Goal: Information Seeking & Learning: Get advice/opinions

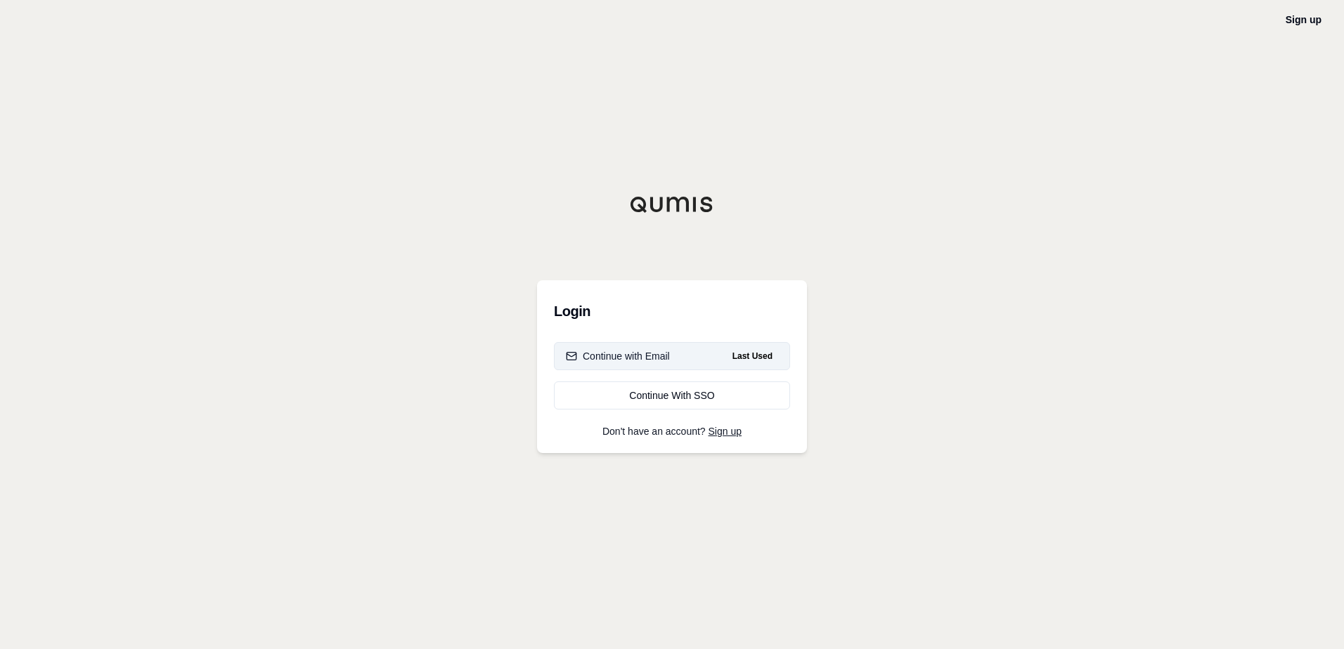
click at [654, 351] on div "Continue with Email" at bounding box center [618, 356] width 104 height 14
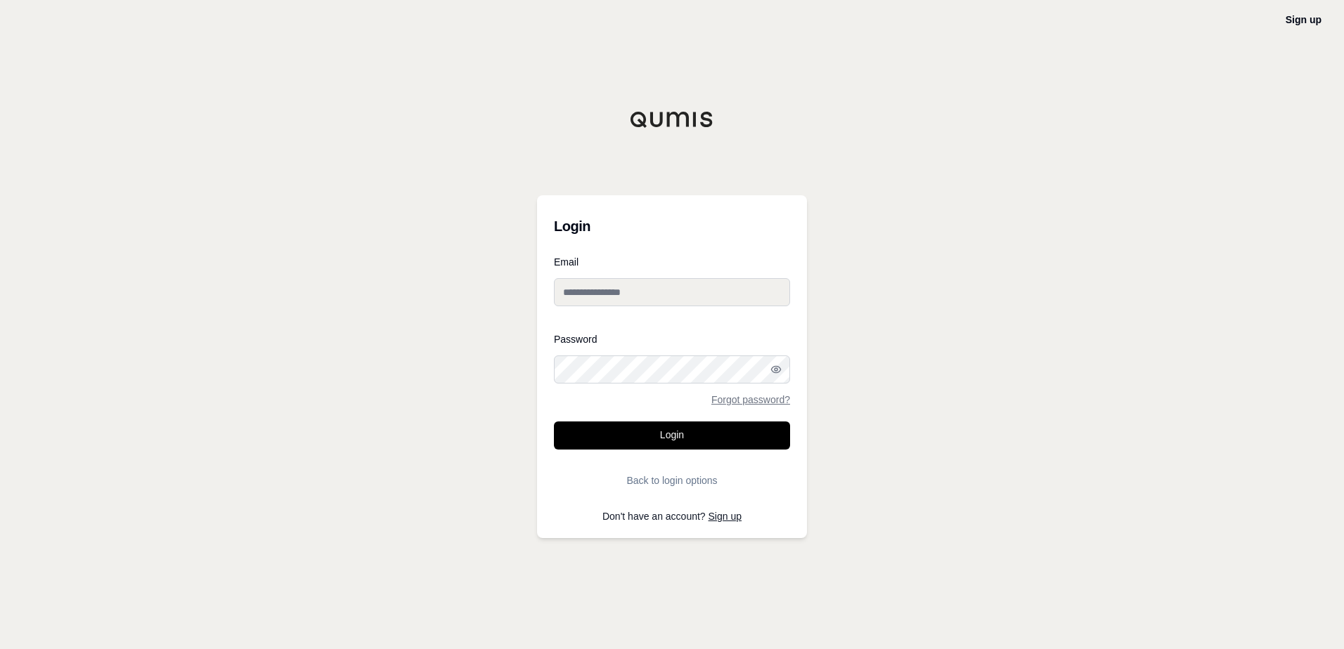
click at [618, 303] on input "Email" at bounding box center [672, 292] width 236 height 28
type input "**********"
click at [554, 422] on button "Login" at bounding box center [672, 436] width 236 height 28
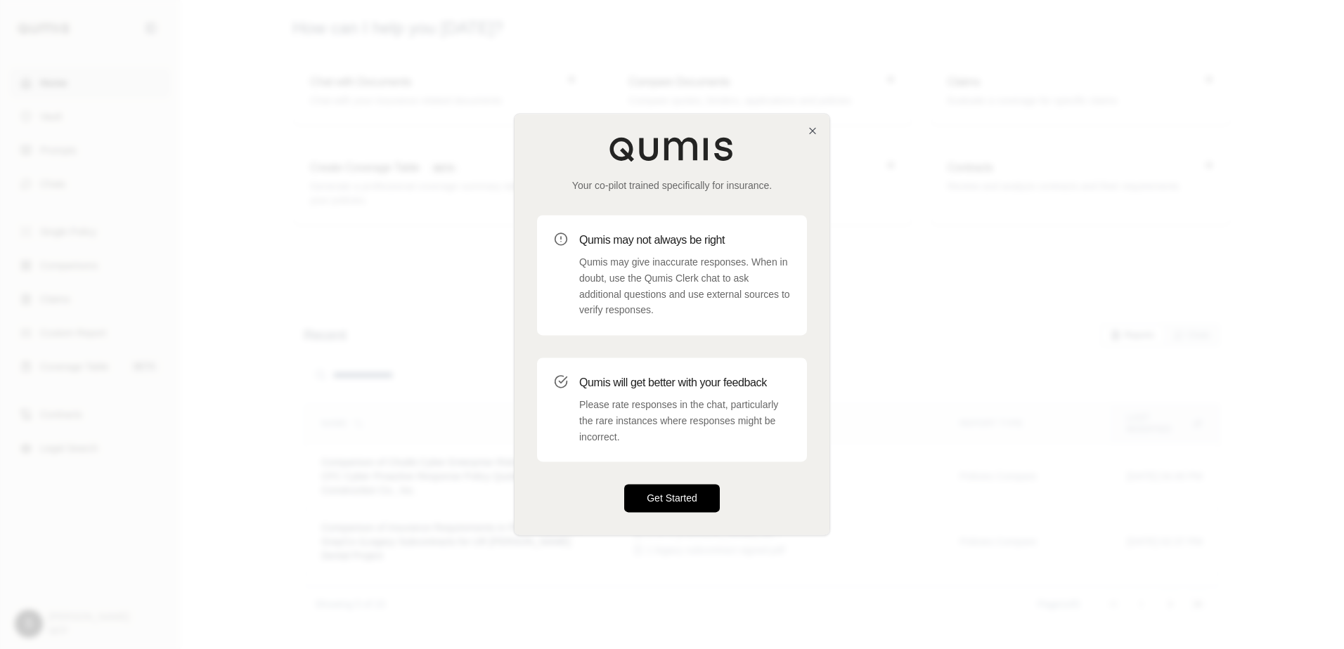
click at [694, 498] on button "Get Started" at bounding box center [672, 499] width 96 height 28
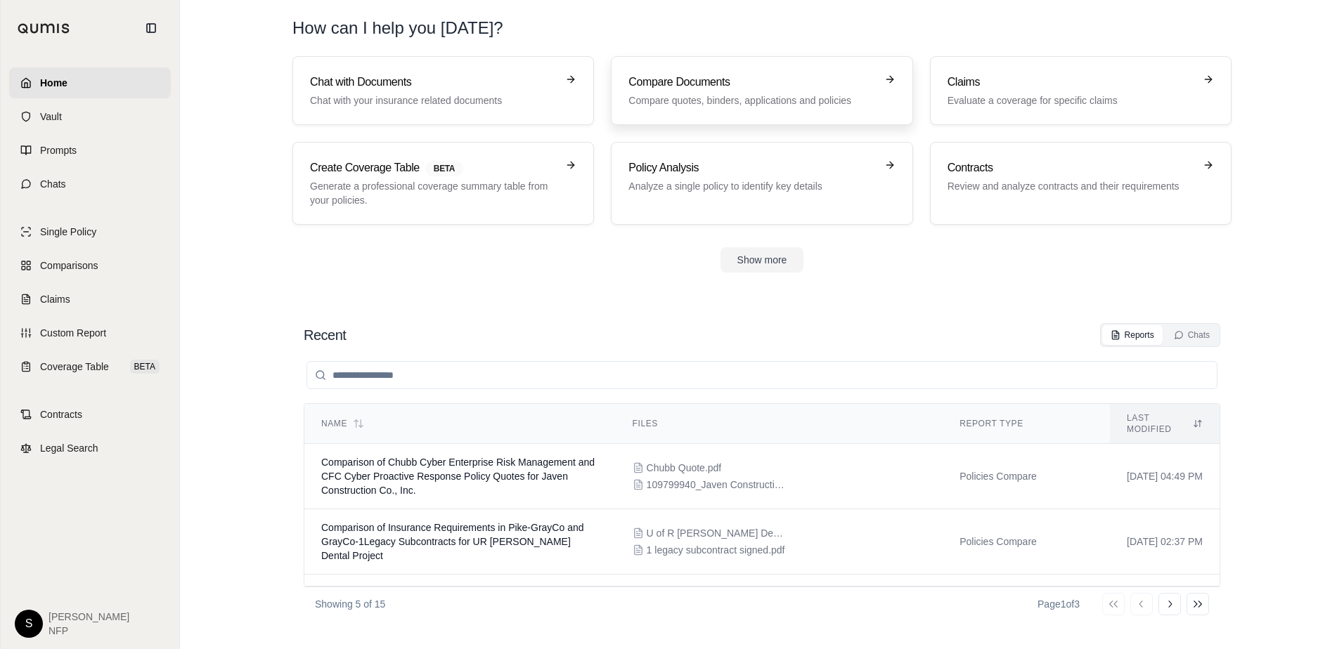
click at [772, 88] on h3 "Compare Documents" at bounding box center [751, 82] width 247 height 17
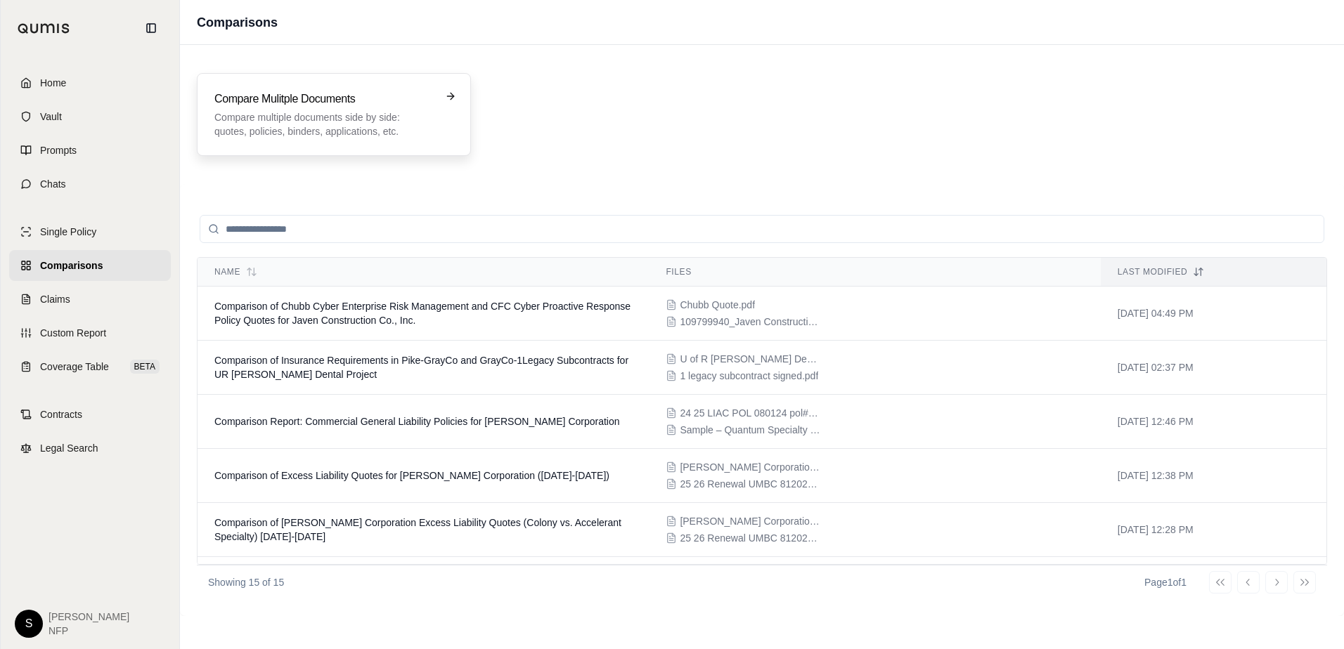
click at [375, 108] on div "Compare Mulitple Documents Compare multiple documents side by side: quotes, pol…" at bounding box center [323, 115] width 219 height 48
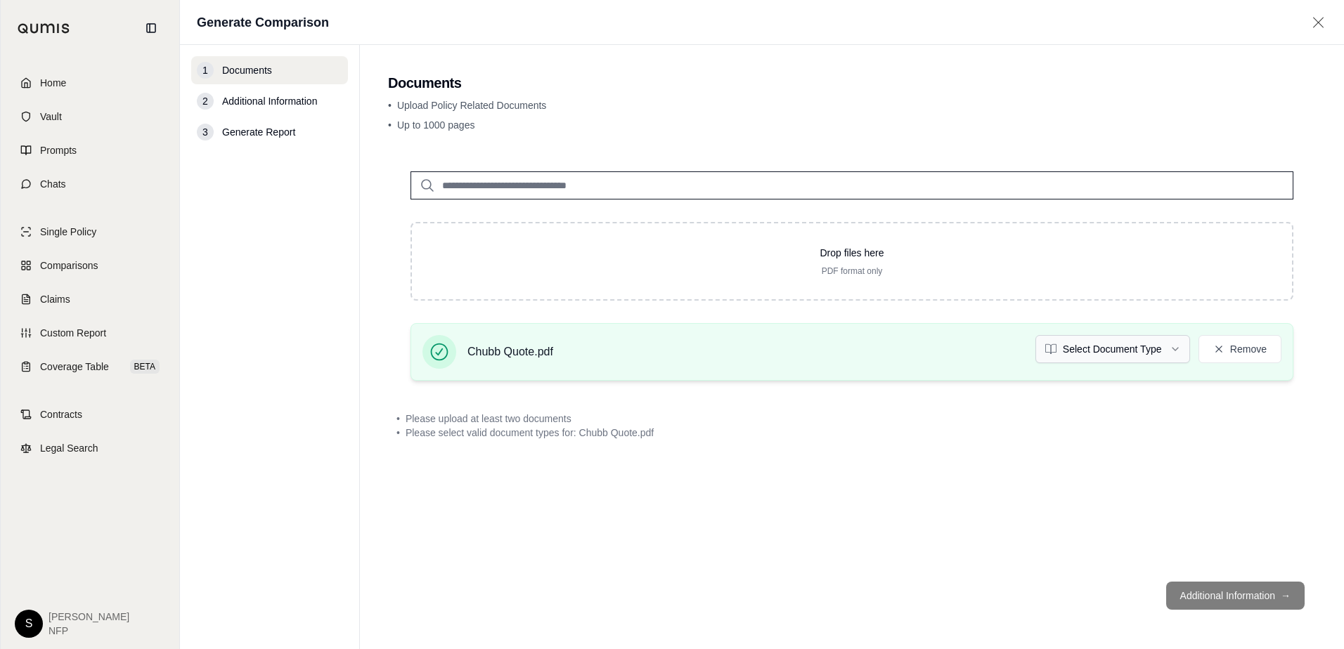
click at [1170, 346] on html "Home Vault Prompts Chats Single Policy Comparisons Claims Custom Report Coverag…" at bounding box center [672, 324] width 1344 height 649
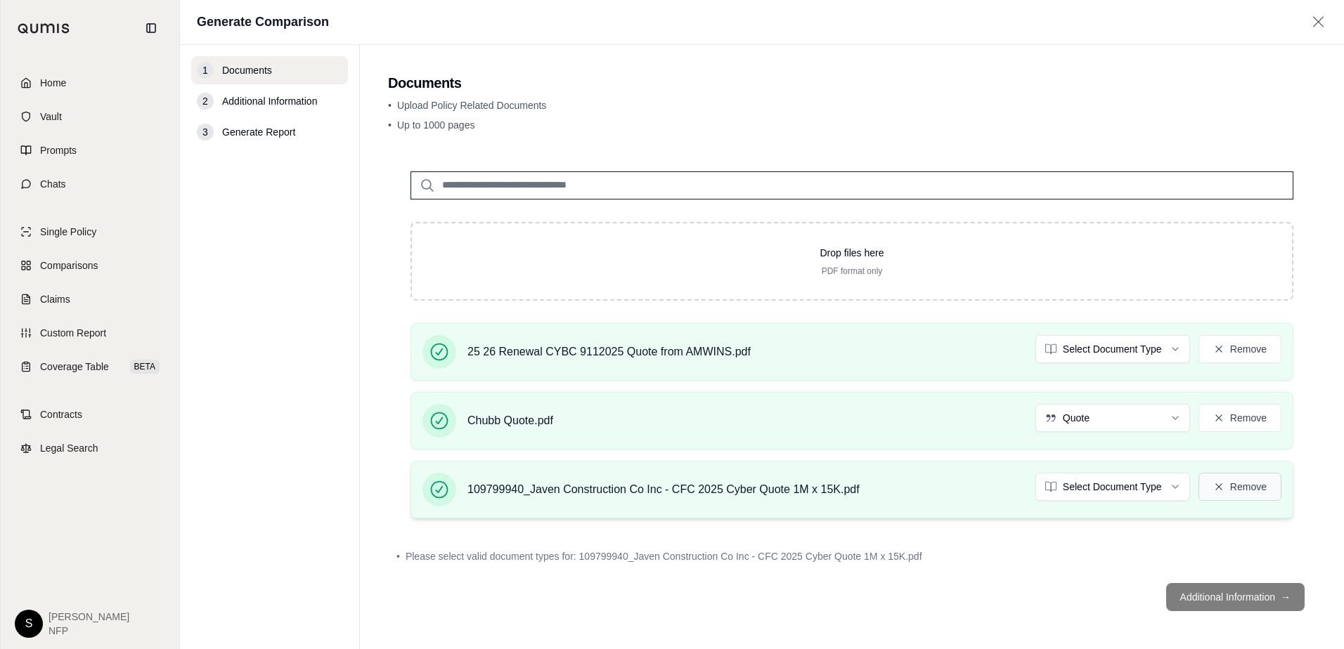
click at [1239, 485] on button "Remove" at bounding box center [1239, 487] width 83 height 28
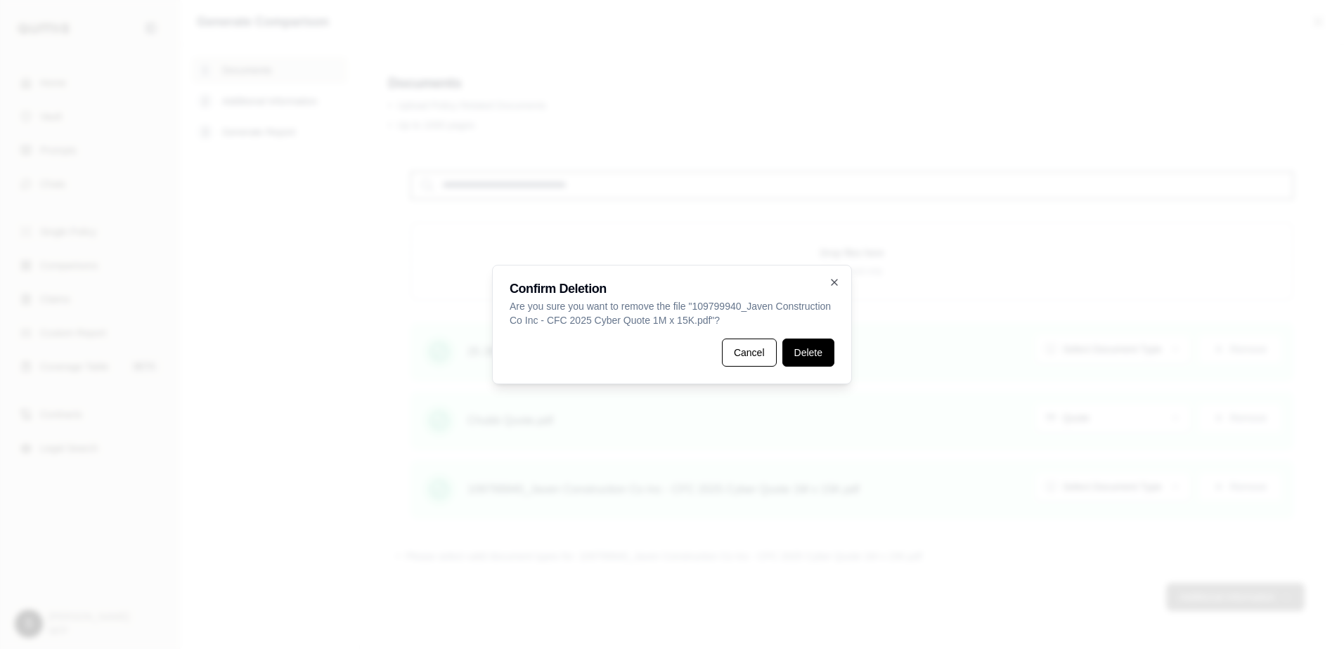
click at [807, 347] on button "Delete" at bounding box center [808, 353] width 52 height 28
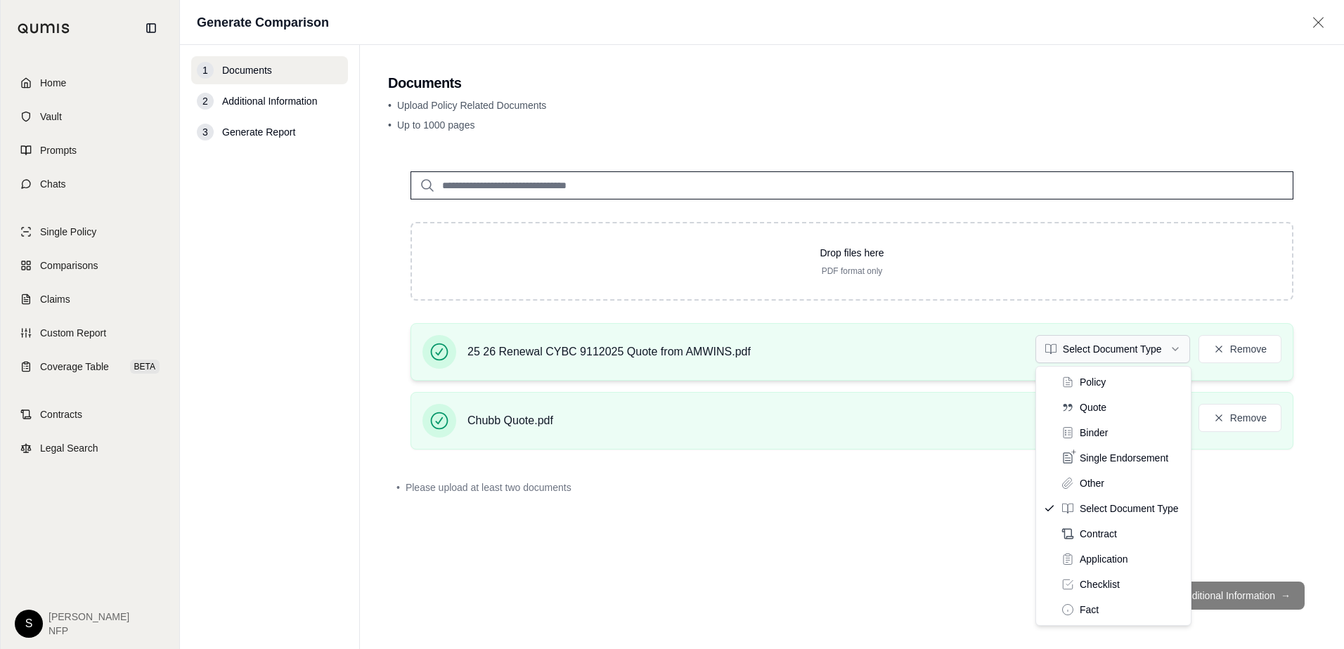
click at [1166, 345] on html "Home Vault Prompts Chats Single Policy Comparisons Claims Custom Report Coverag…" at bounding box center [672, 324] width 1344 height 649
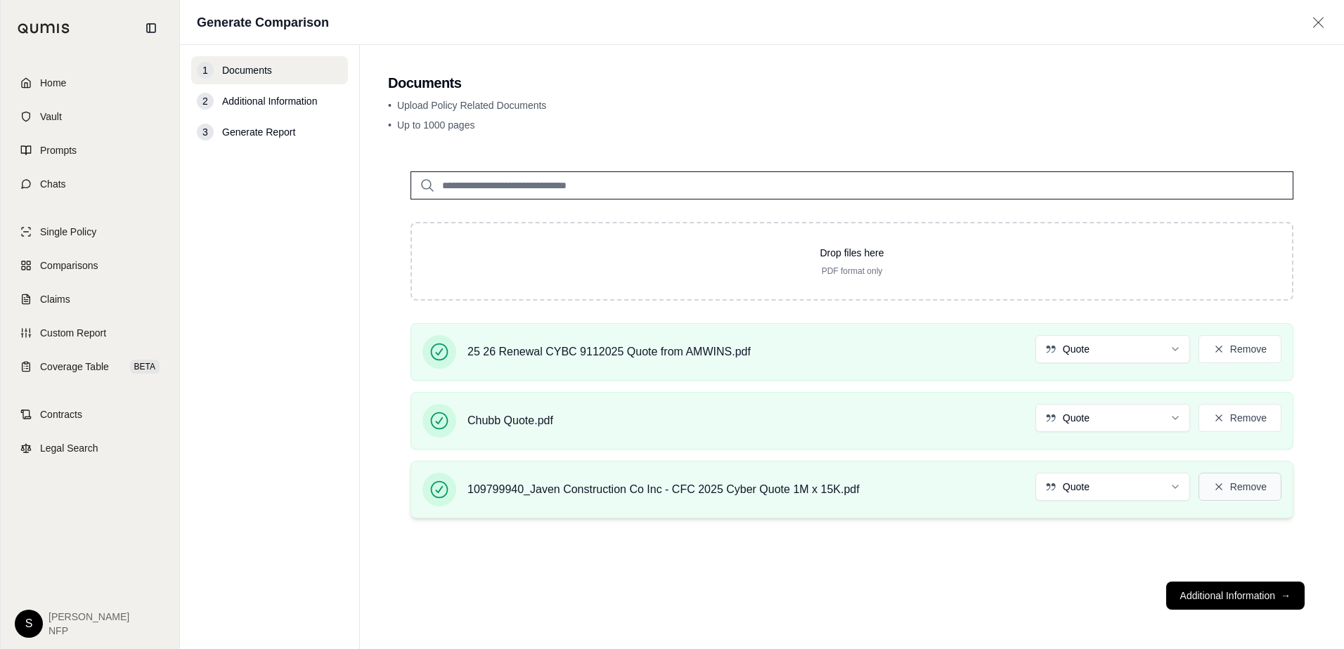
click at [1244, 486] on button "Remove" at bounding box center [1239, 487] width 83 height 28
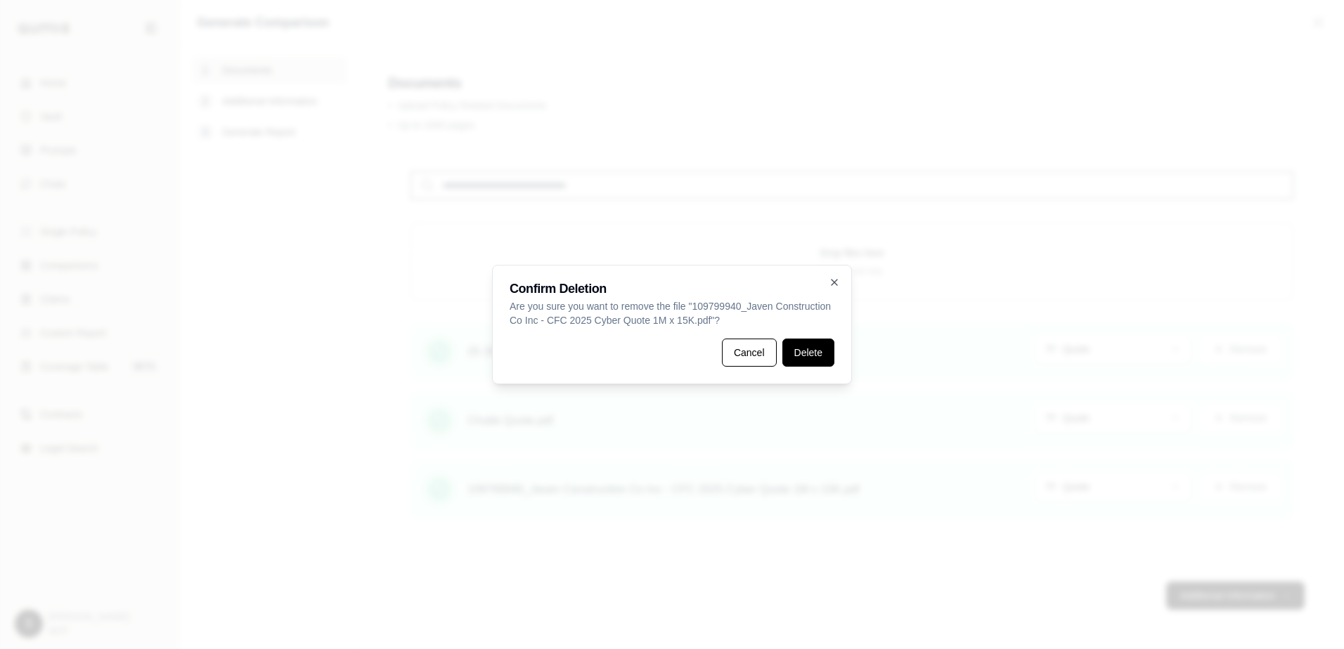
click at [812, 346] on button "Delete" at bounding box center [808, 353] width 52 height 28
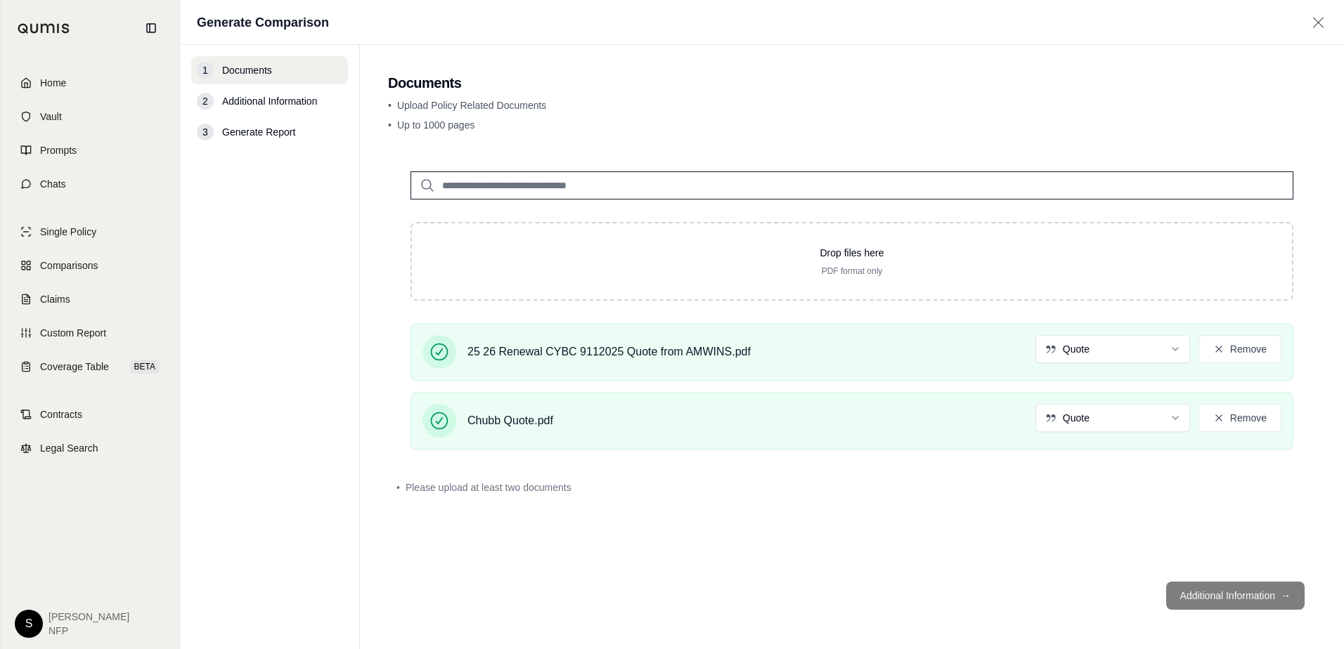
click at [1252, 595] on footer "Additional Information →" at bounding box center [852, 596] width 928 height 51
click at [1162, 345] on html "Home Vault Prompts Chats Single Policy Comparisons Claims Custom Report Coverag…" at bounding box center [672, 324] width 1344 height 649
click at [1113, 410] on html "Home Vault Prompts Chats Single Policy Comparisons Claims Custom Report Coverag…" at bounding box center [672, 324] width 1344 height 649
click at [1228, 593] on footer "Additional Information →" at bounding box center [852, 596] width 928 height 51
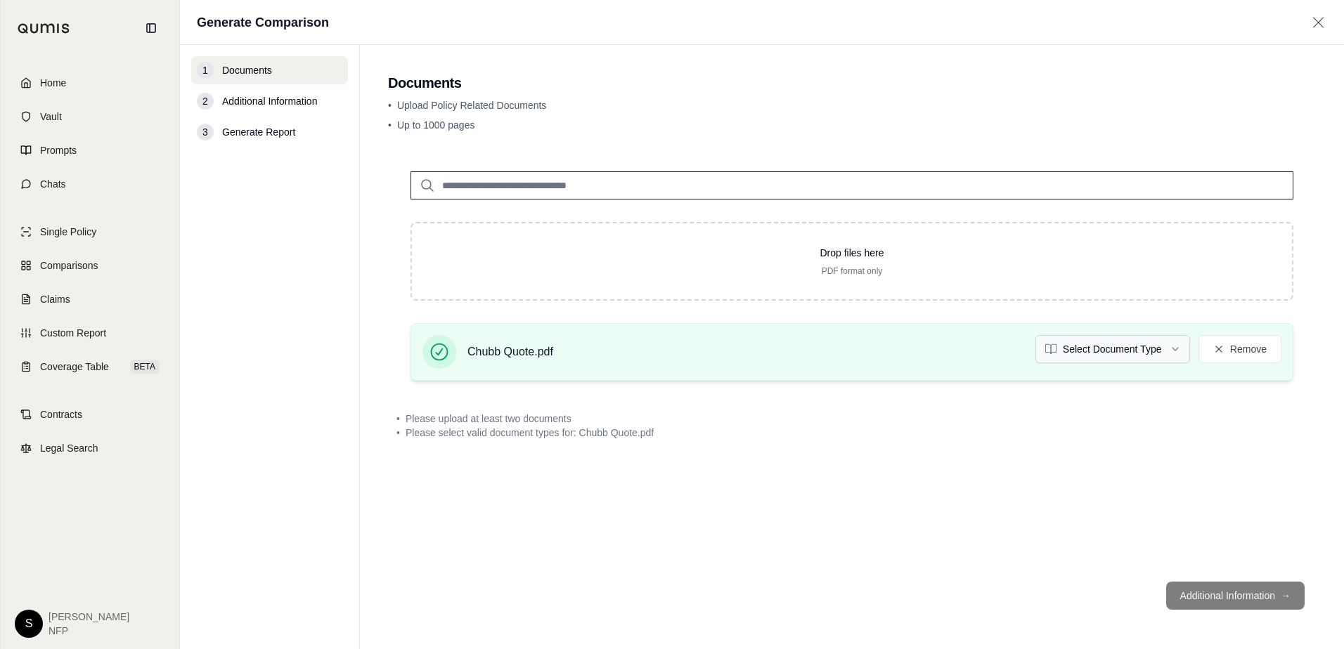
click at [1178, 345] on html "Home Vault Prompts Chats Single Policy Comparisons Claims Custom Report Coverag…" at bounding box center [672, 324] width 1344 height 649
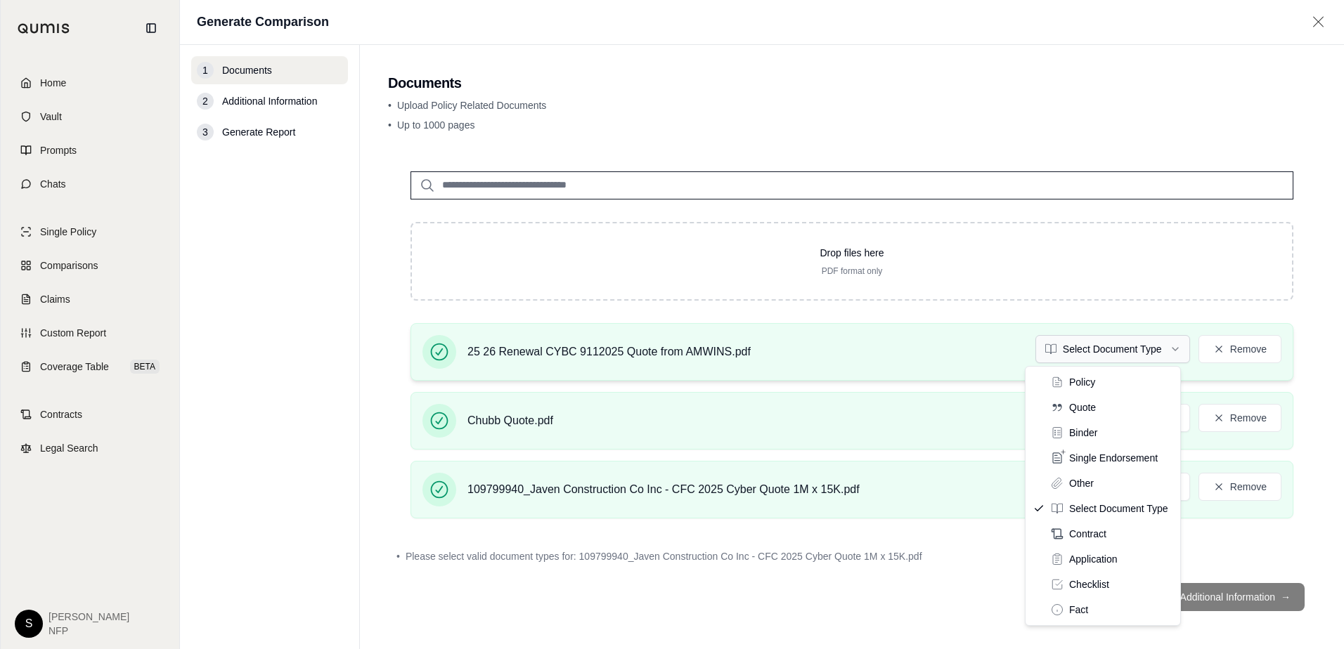
click at [1109, 343] on html "Home Vault Prompts Chats Single Policy Comparisons Claims Custom Report Coverag…" at bounding box center [672, 324] width 1344 height 649
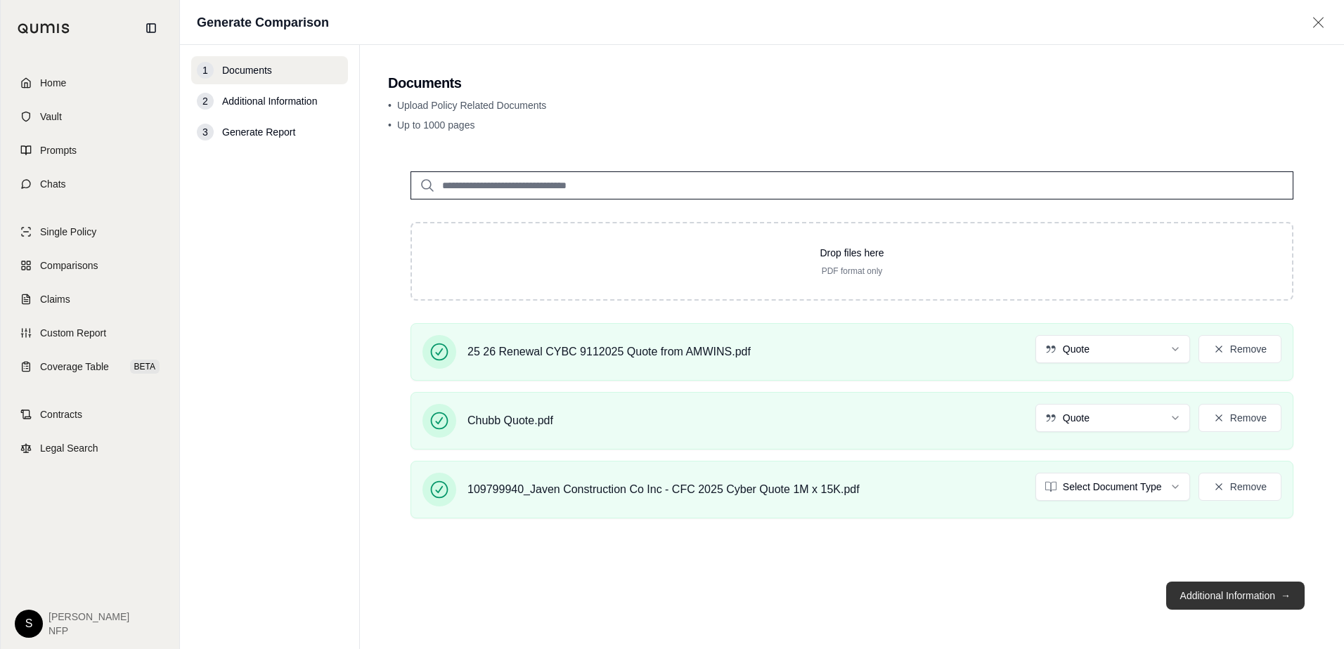
click at [1245, 590] on button "Additional Information →" at bounding box center [1235, 596] width 138 height 28
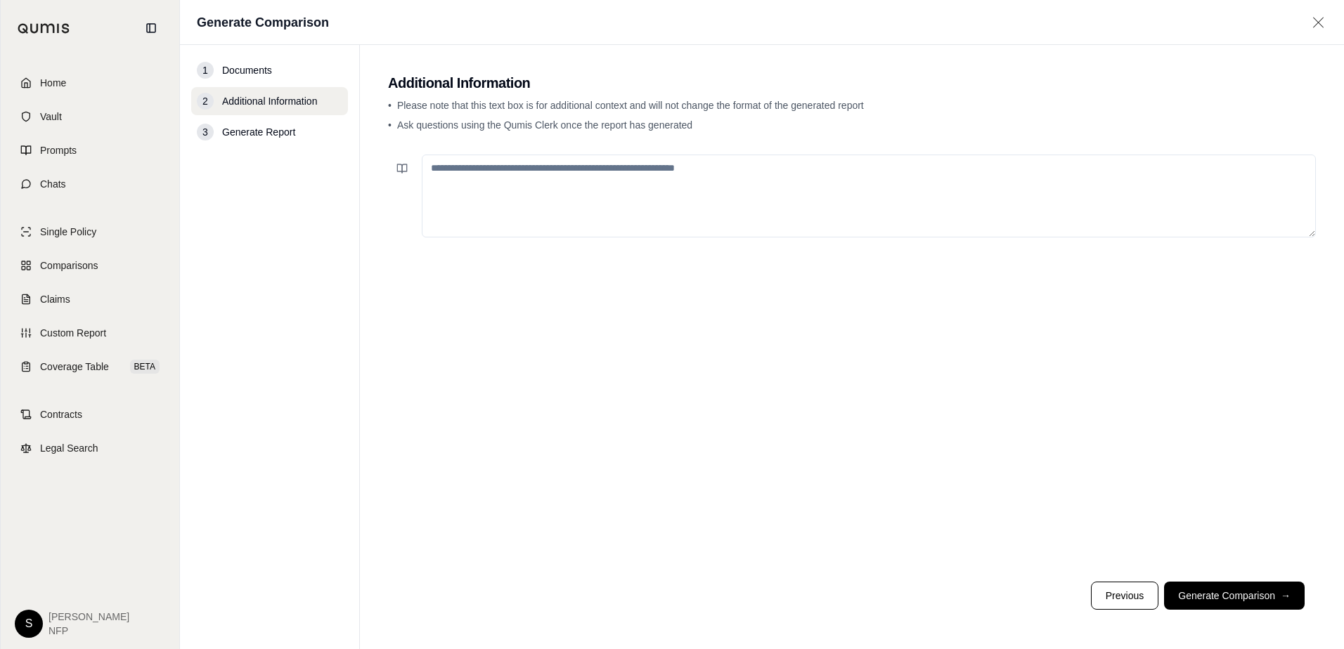
click at [1238, 592] on button "Generate Comparison →" at bounding box center [1234, 596] width 141 height 28
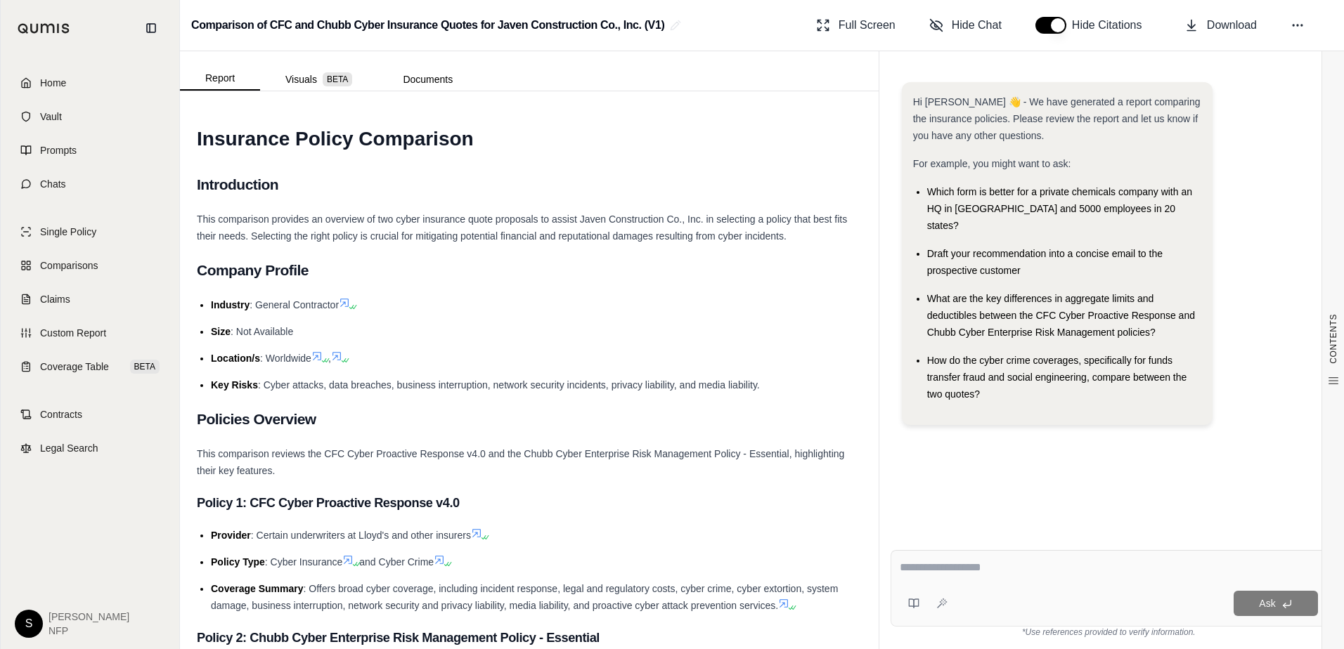
click at [1048, 252] on div "Draft your recommendation into a concise email to the prospective customer" at bounding box center [1064, 262] width 274 height 34
drag, startPoint x: 1030, startPoint y: 255, endPoint x: 924, endPoint y: 236, distance: 107.8
click at [924, 236] on ul "Which form is better for a private chemicals company with an HQ in [GEOGRAPHIC_…" at bounding box center [1057, 292] width 288 height 219
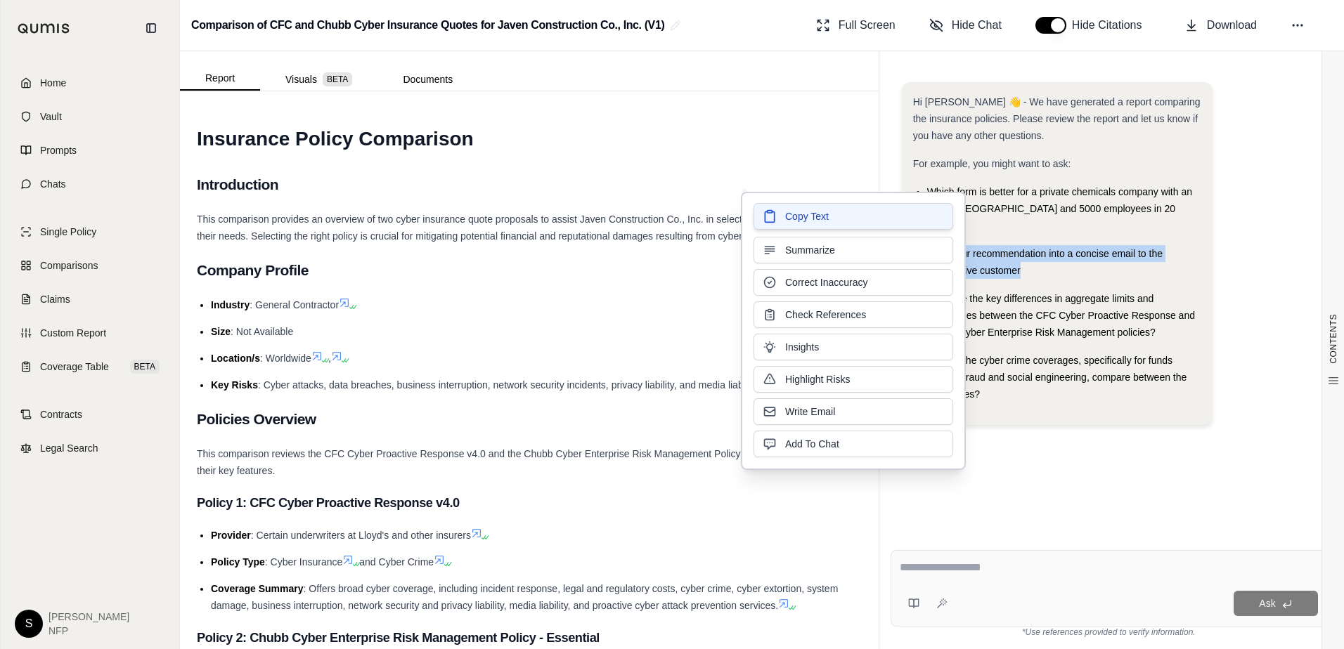
drag, startPoint x: 924, startPoint y: 236, endPoint x: 881, endPoint y: 216, distance: 47.8
click at [881, 216] on button "Copy Text" at bounding box center [853, 216] width 200 height 27
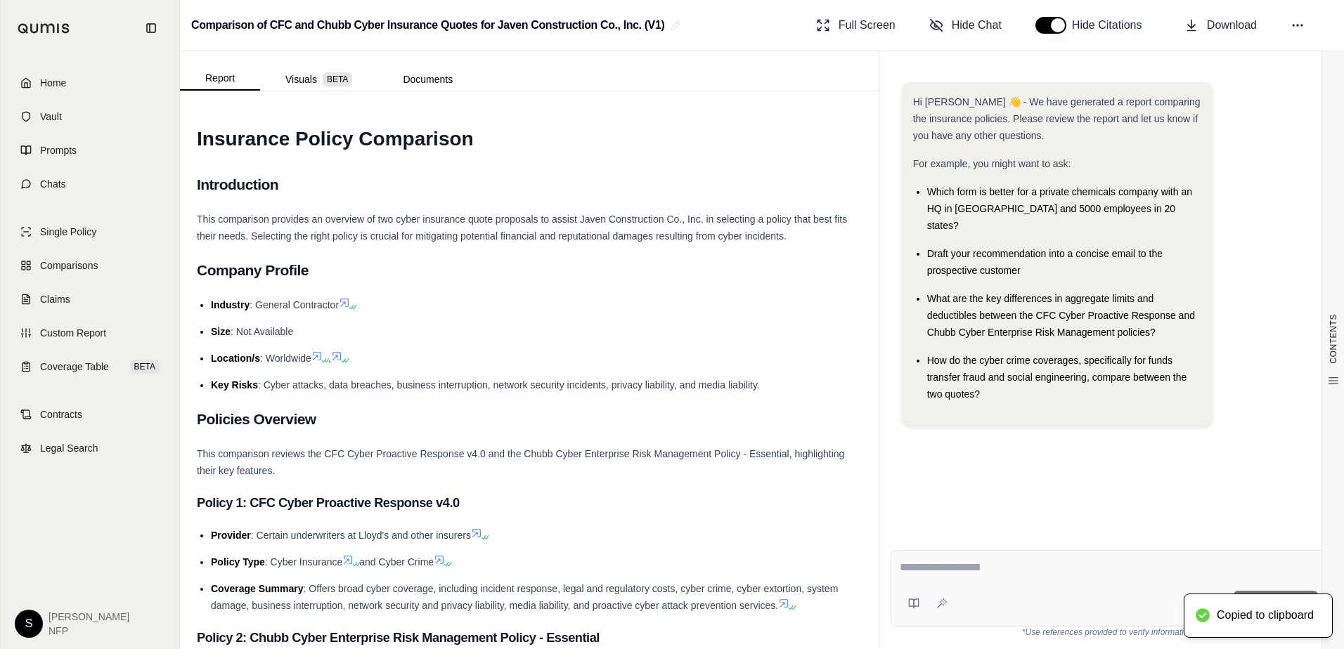
click at [968, 573] on textarea at bounding box center [1109, 567] width 418 height 17
paste textarea "**********"
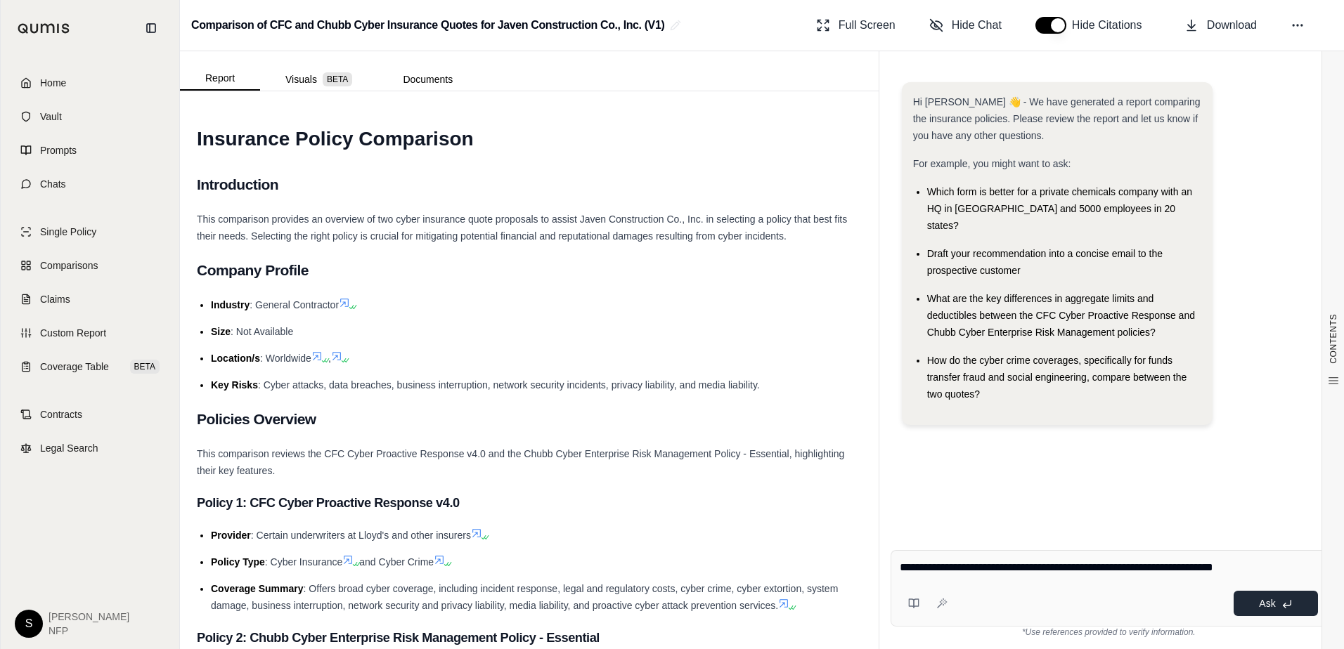
type textarea "**********"
click at [1260, 601] on span "Ask" at bounding box center [1267, 603] width 16 height 11
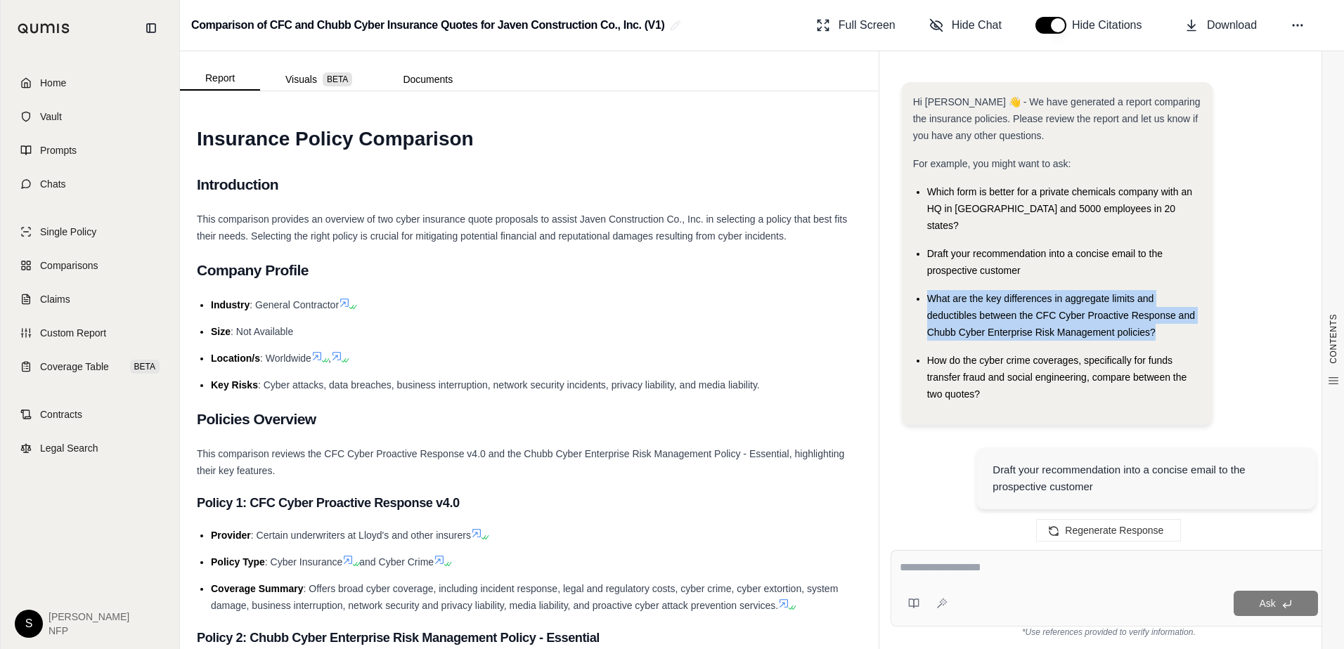
drag, startPoint x: 1164, startPoint y: 316, endPoint x: 923, endPoint y: 284, distance: 242.4
click at [923, 284] on ul "Which form is better for a private chemicals company with an HQ in [GEOGRAPHIC_…" at bounding box center [1057, 292] width 288 height 219
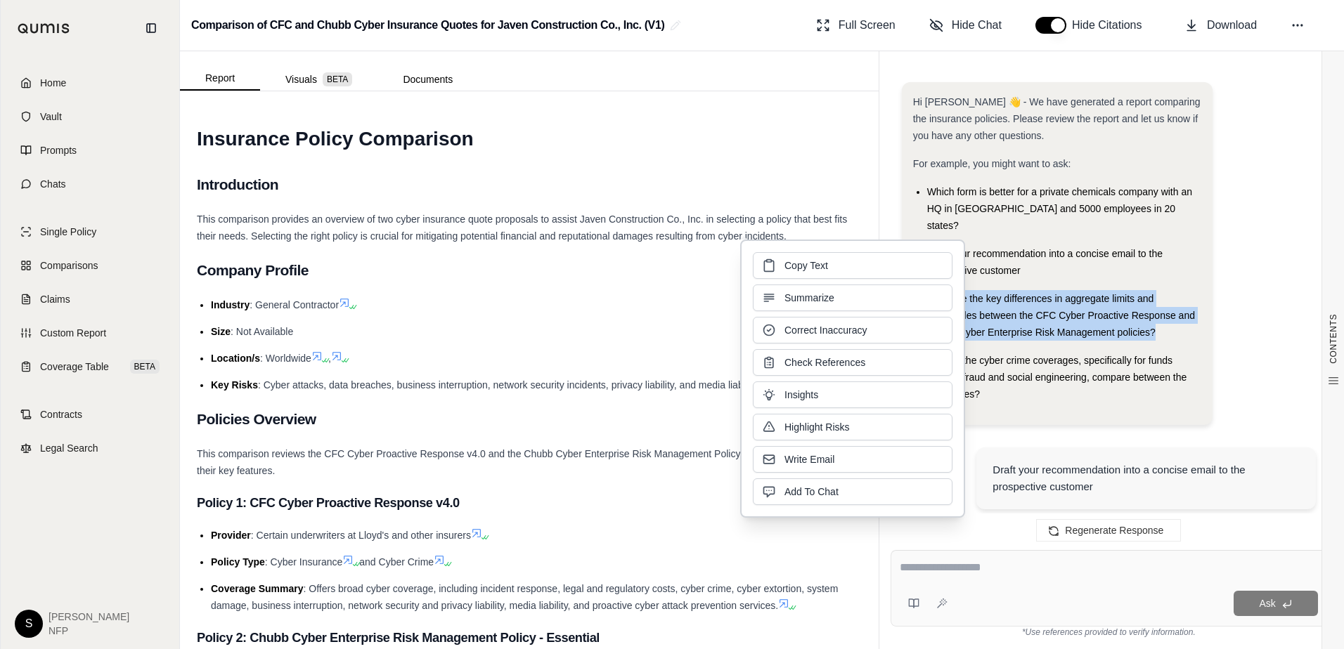
drag, startPoint x: 923, startPoint y: 284, endPoint x: 865, endPoint y: 266, distance: 61.1
click at [865, 266] on button "Copy Text" at bounding box center [853, 265] width 200 height 27
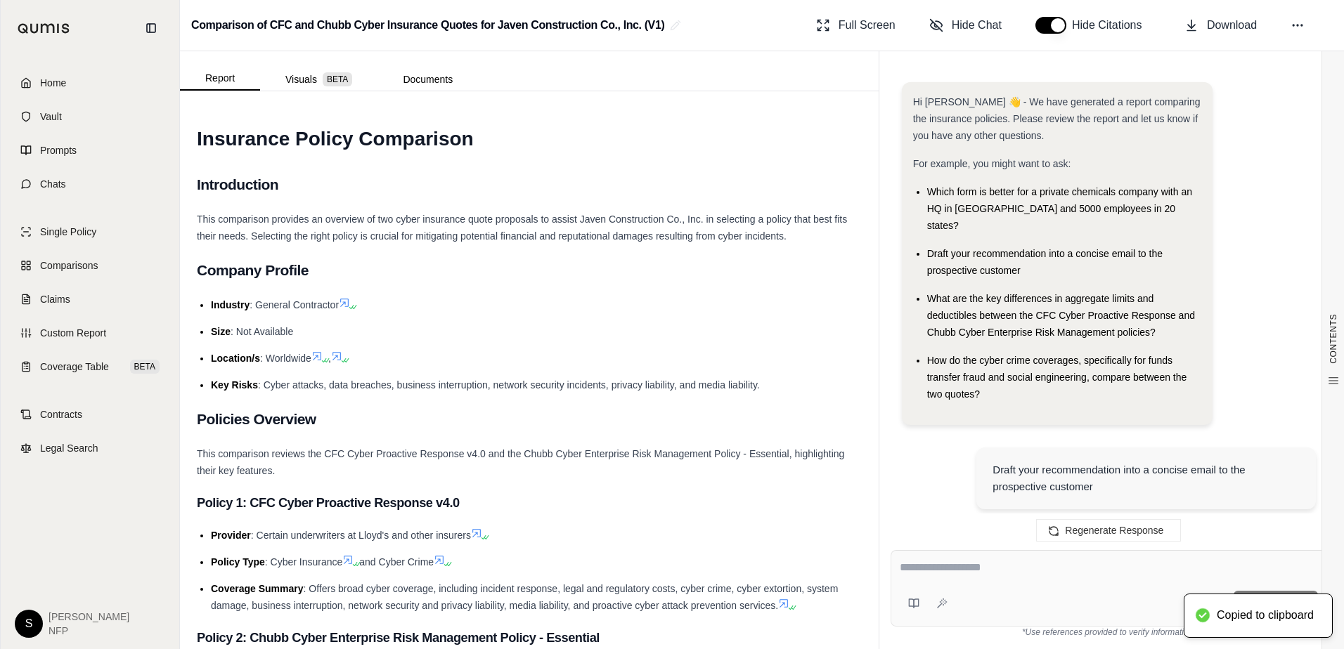
click at [987, 564] on textarea at bounding box center [1109, 567] width 418 height 17
paste textarea "**********"
type textarea "**********"
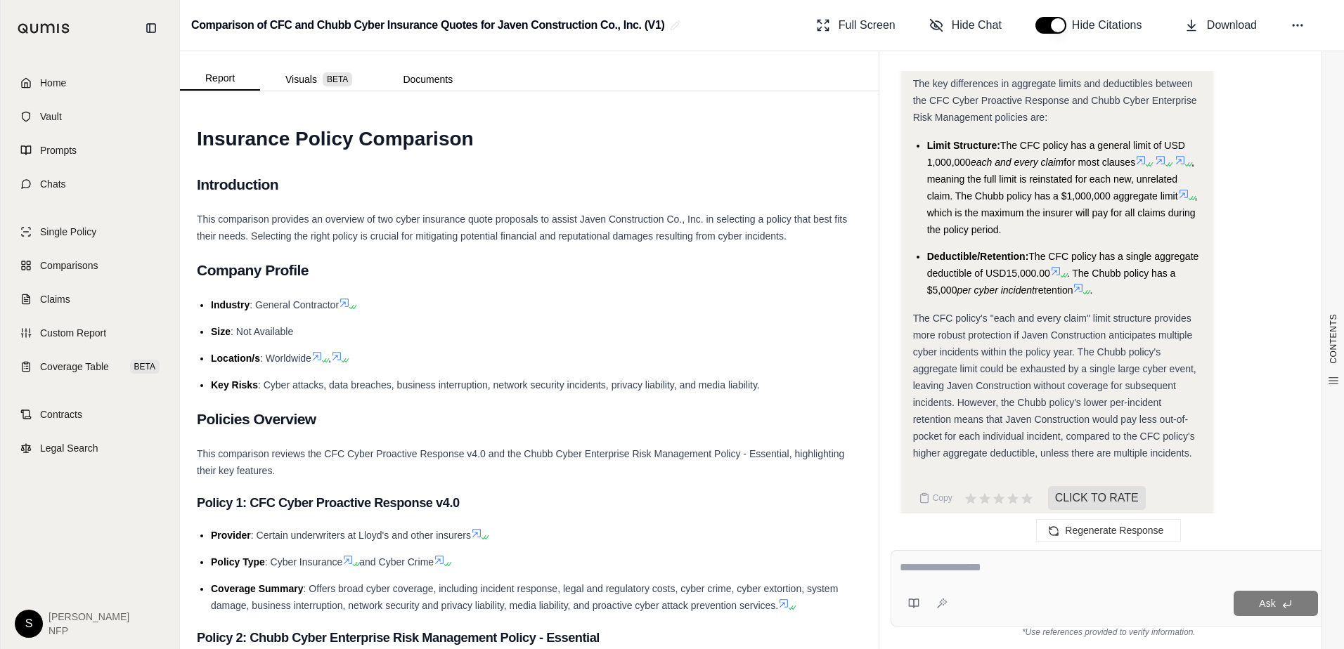
scroll to position [4267, 0]
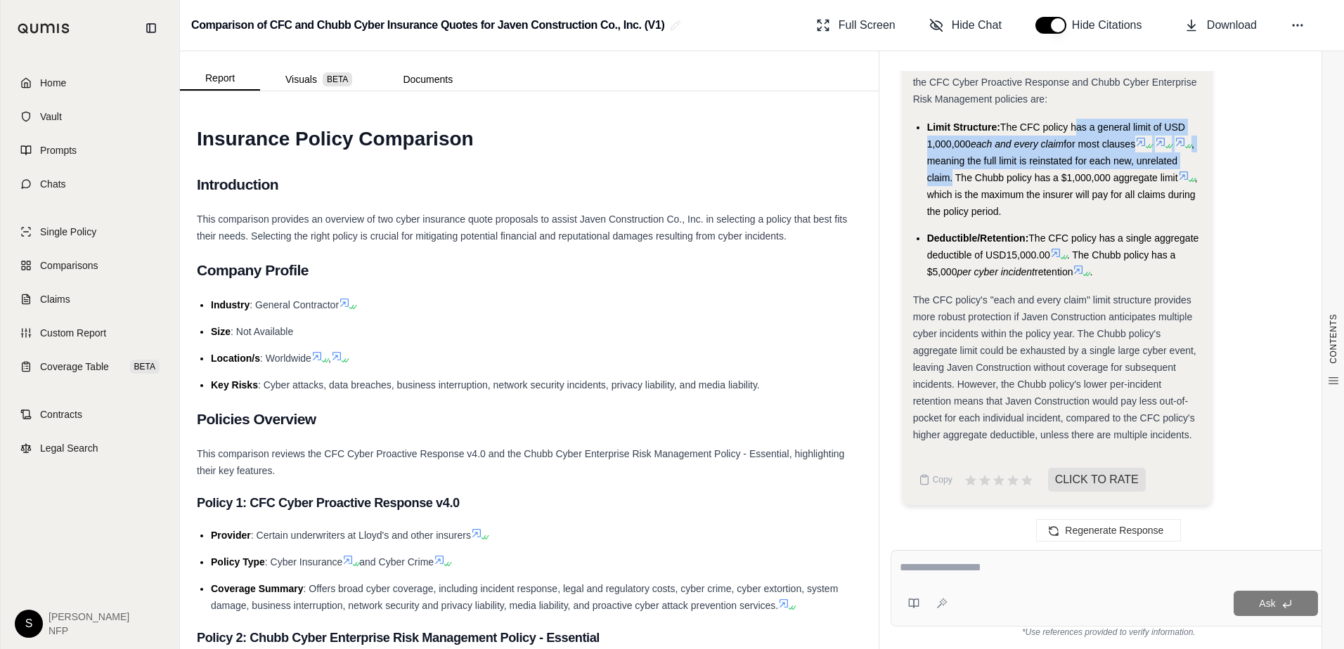
drag, startPoint x: 1072, startPoint y: 126, endPoint x: 952, endPoint y: 179, distance: 131.9
click at [952, 179] on li "Limit Structure: The CFC policy has a general limit of USD 1,000,000 each and e…" at bounding box center [1064, 169] width 274 height 101
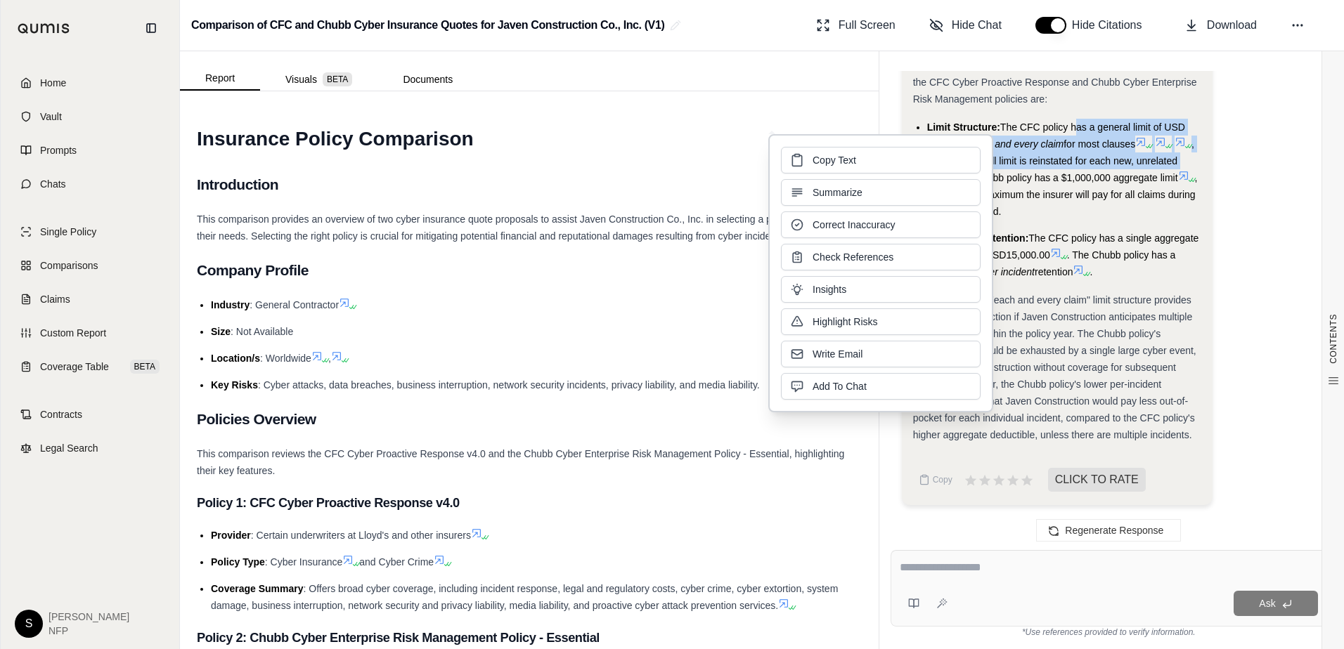
drag, startPoint x: 952, startPoint y: 179, endPoint x: 909, endPoint y: 160, distance: 46.9
click at [909, 160] on button "Copy Text" at bounding box center [881, 160] width 200 height 27
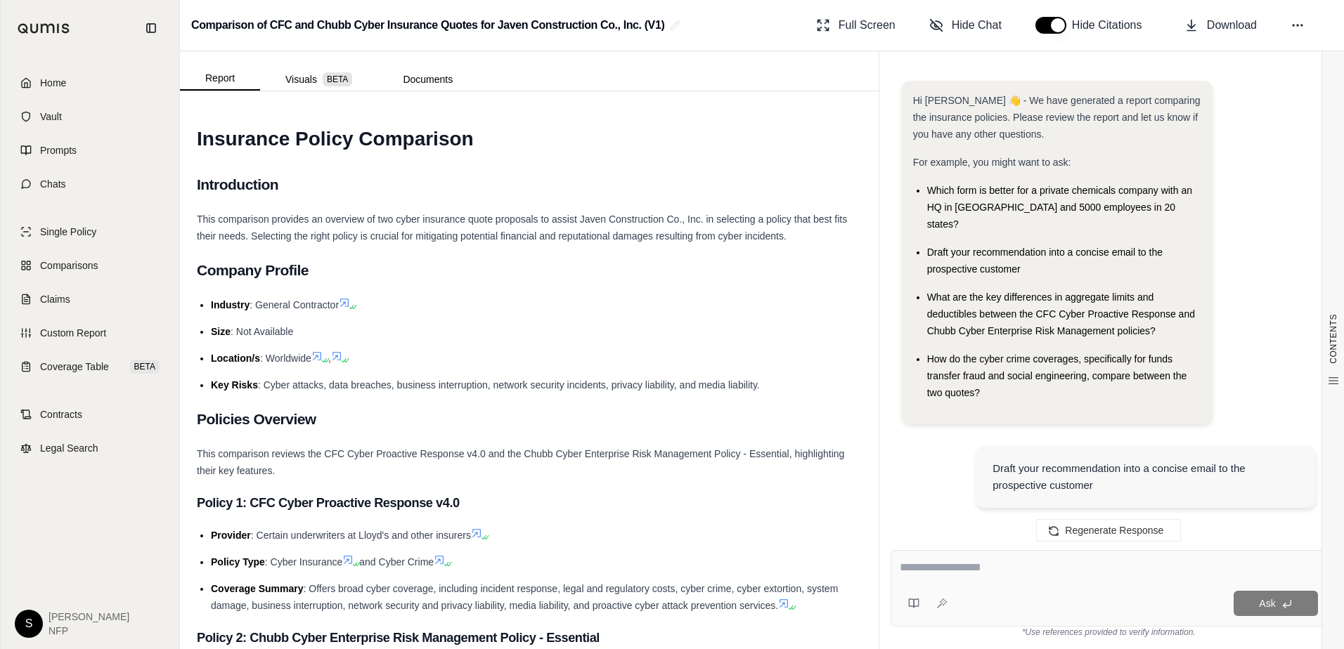
scroll to position [0, 0]
drag, startPoint x: 986, startPoint y: 378, endPoint x: 929, endPoint y: 344, distance: 66.2
click at [929, 352] on div "How do the cyber crime coverages, specifically for funds transfer fraud and soc…" at bounding box center [1064, 377] width 274 height 51
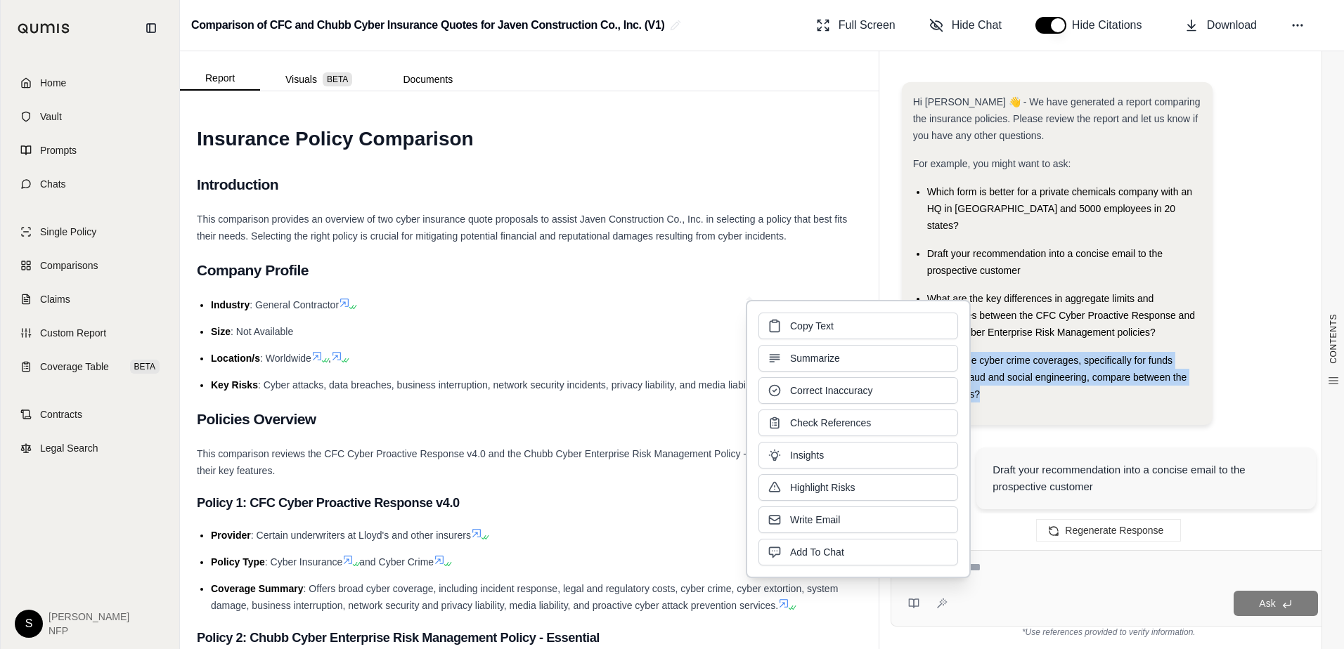
drag, startPoint x: 929, startPoint y: 344, endPoint x: 874, endPoint y: 325, distance: 58.7
click at [871, 325] on button "Copy Text" at bounding box center [858, 326] width 200 height 27
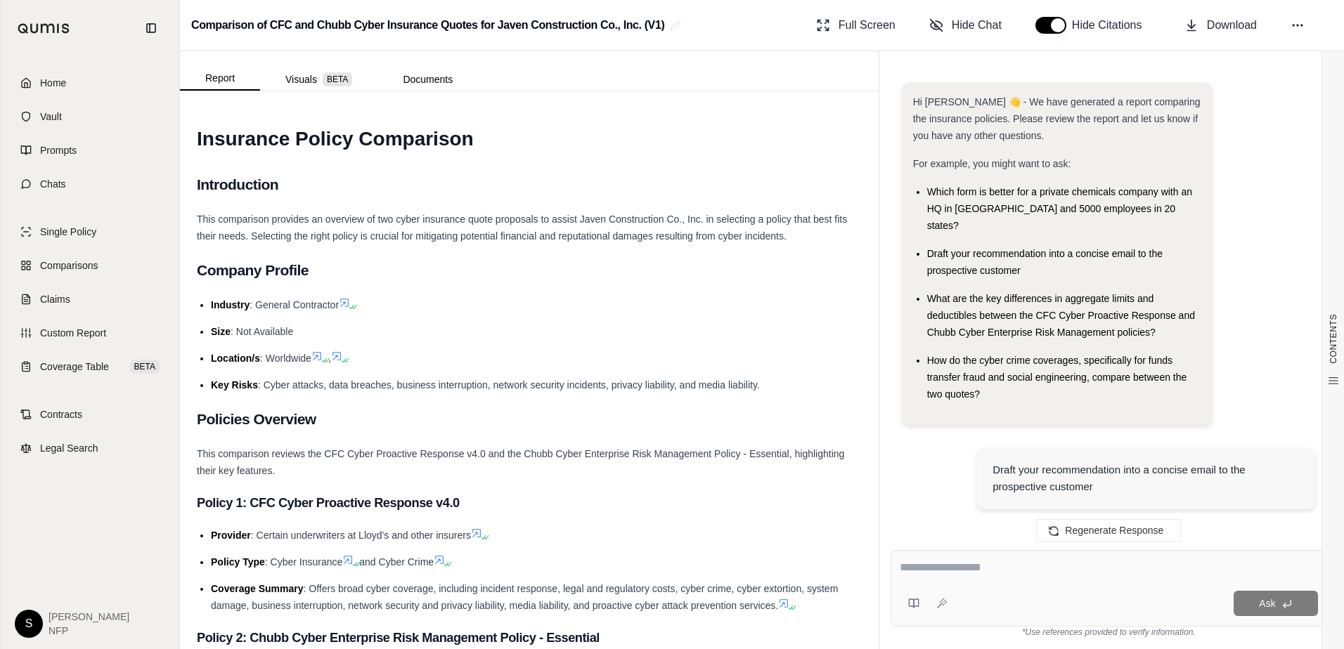
click at [1011, 571] on textarea at bounding box center [1109, 567] width 418 height 17
paste textarea "**********"
type textarea "**********"
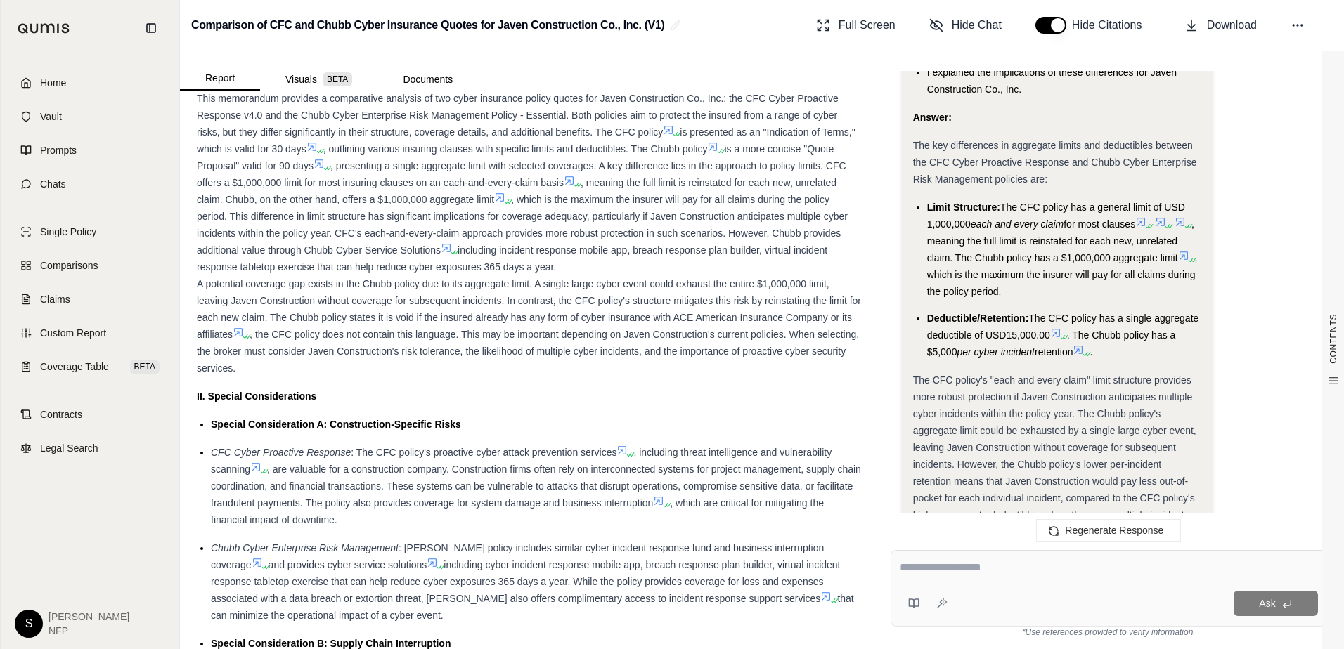
scroll to position [843, 0]
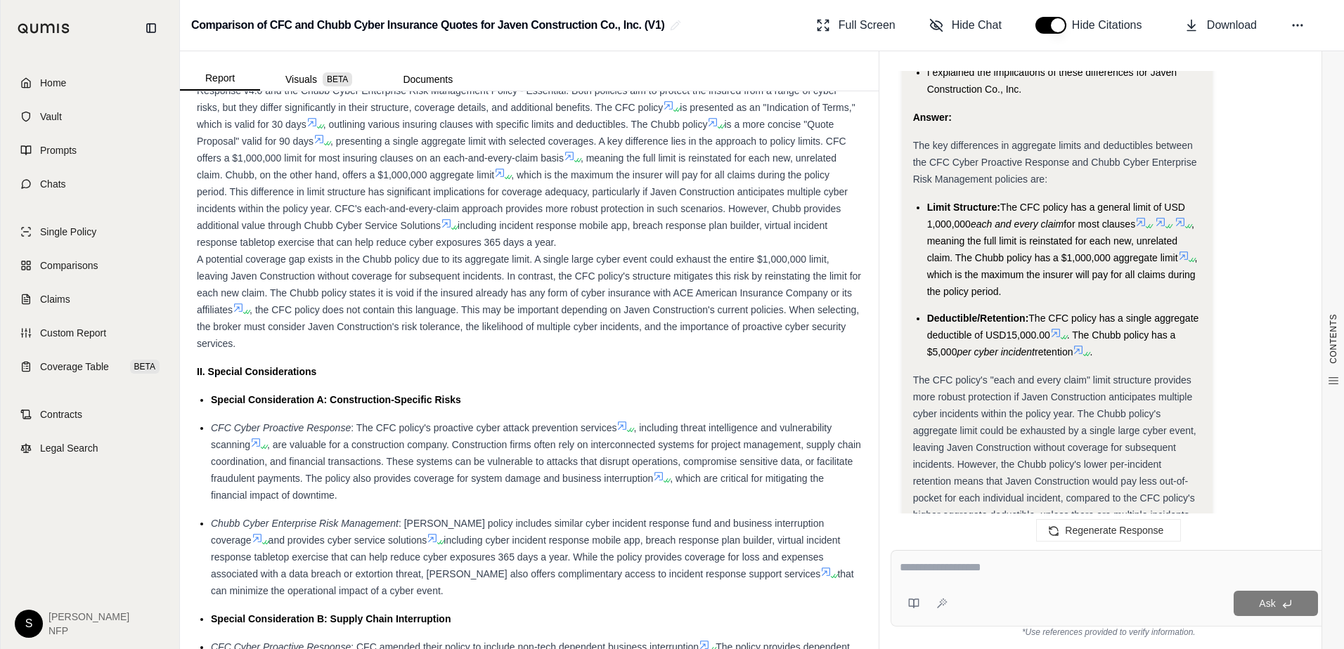
click at [1198, 356] on li "Deductible/Retention: The CFC policy has a single aggregate deductible of USD15…" at bounding box center [1064, 335] width 274 height 51
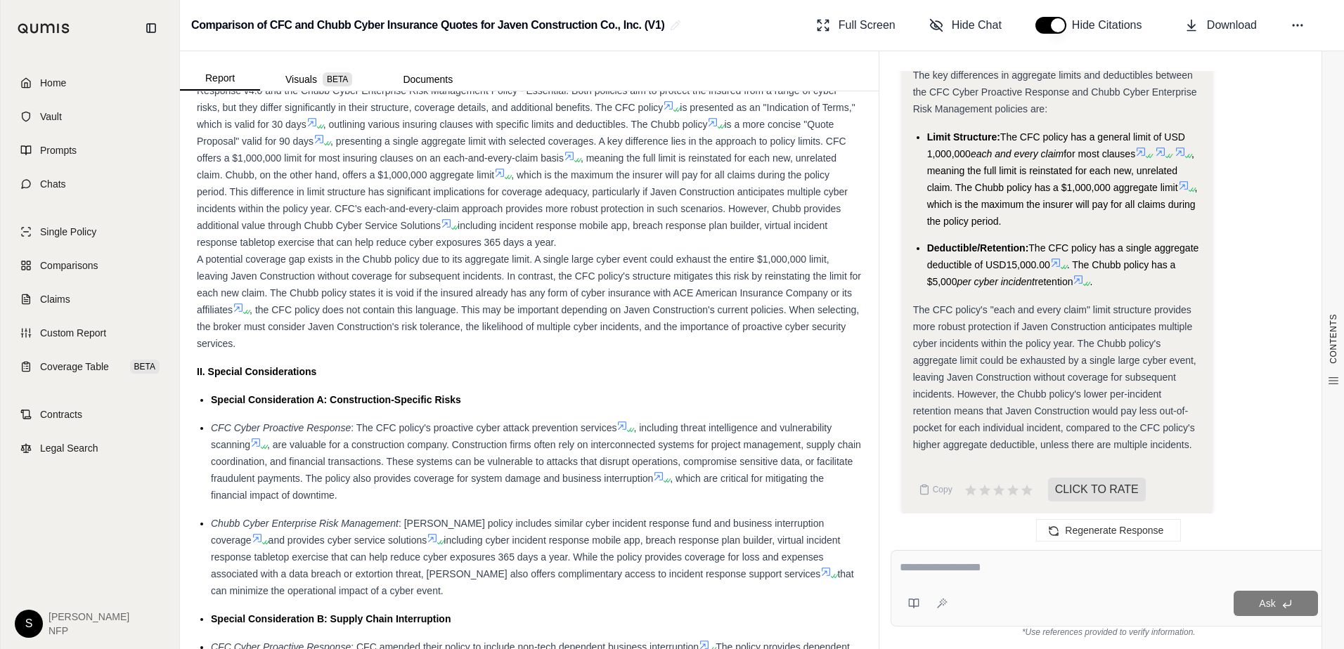
scroll to position [4258, 0]
click at [1027, 566] on textarea at bounding box center [1109, 567] width 418 height 17
type textarea "**********"
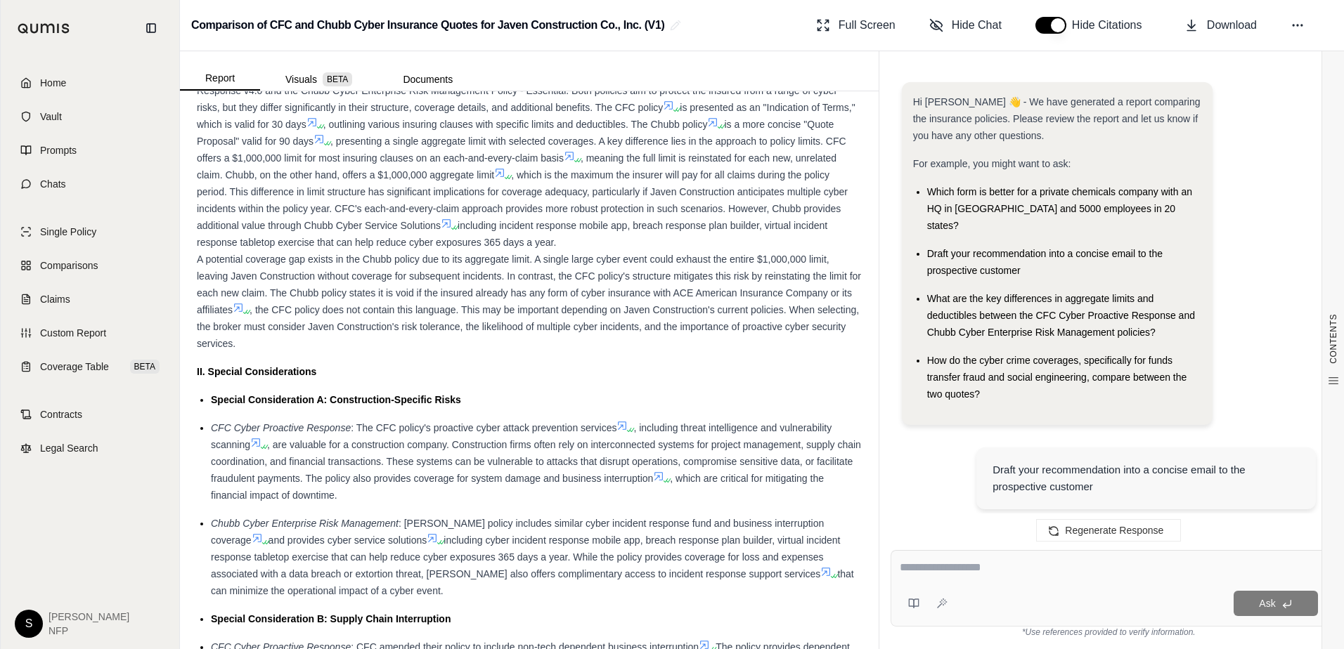
scroll to position [7950, 0]
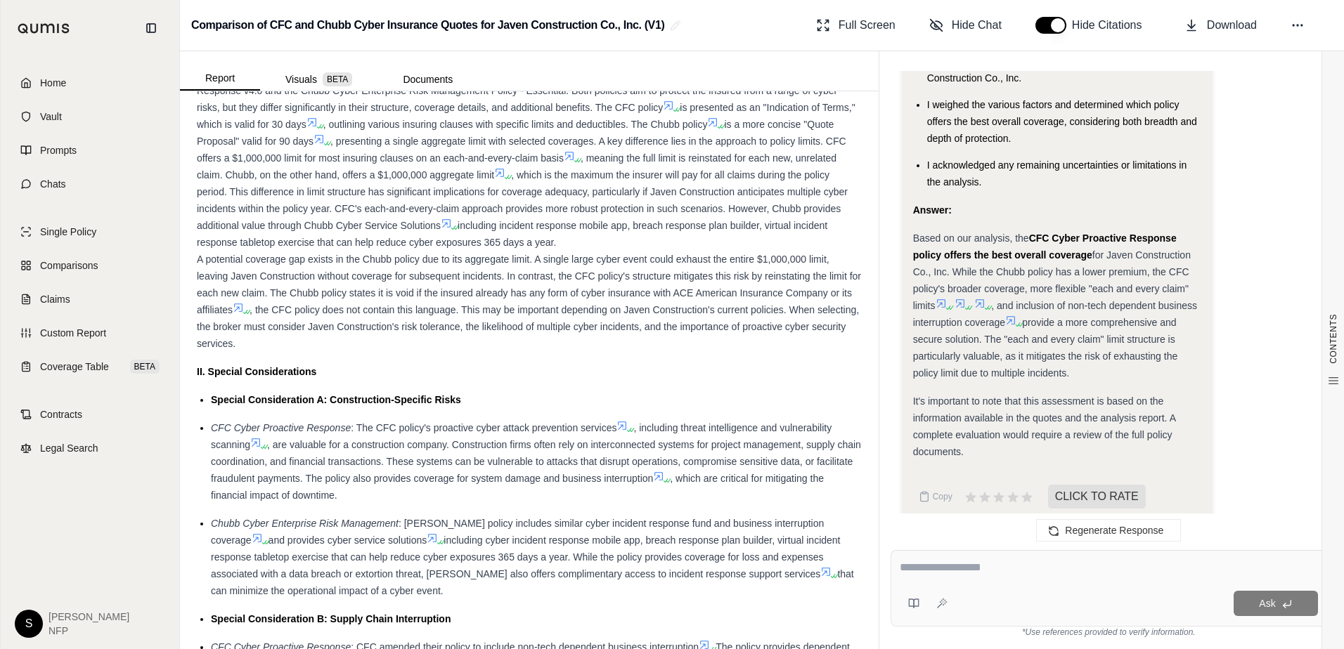
drag, startPoint x: 914, startPoint y: 223, endPoint x: 1070, endPoint y: 359, distance: 207.7
click at [1070, 359] on div "Based on our analysis, the CFC Cyber Proactive Response policy offers the best …" at bounding box center [1057, 306] width 288 height 152
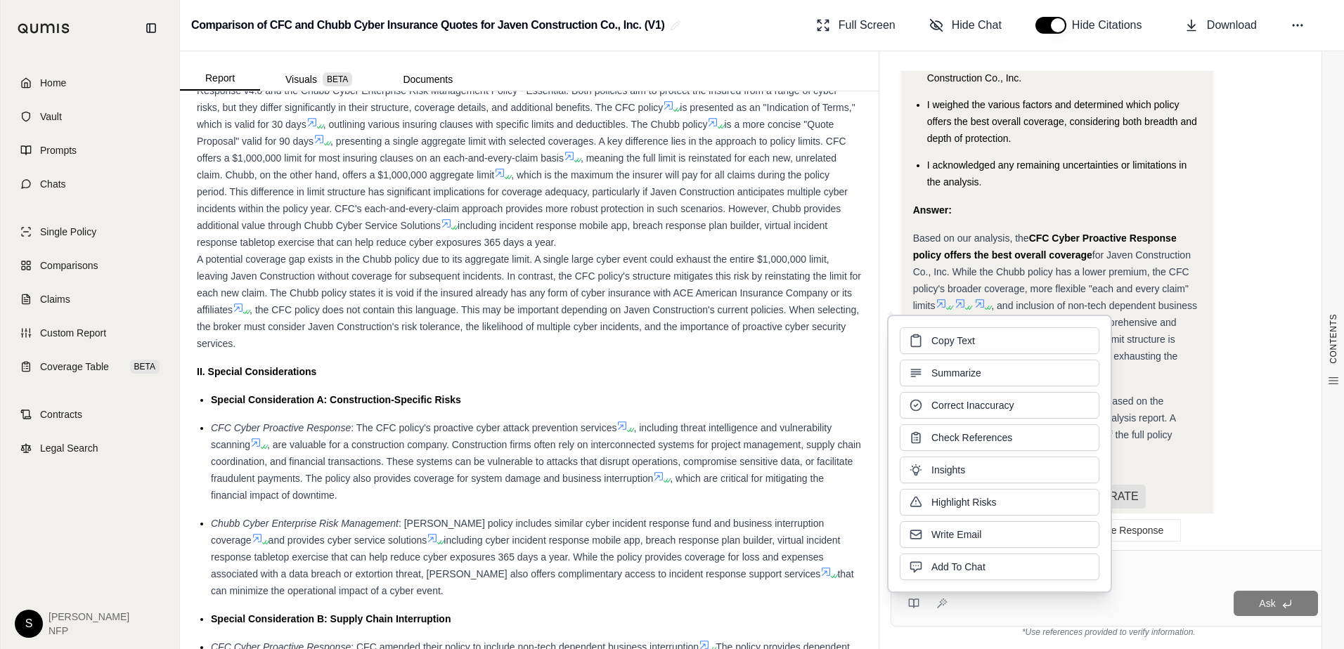
drag, startPoint x: 1070, startPoint y: 359, endPoint x: 978, endPoint y: 335, distance: 95.1
click at [964, 341] on span "Copy Text" at bounding box center [953, 341] width 44 height 14
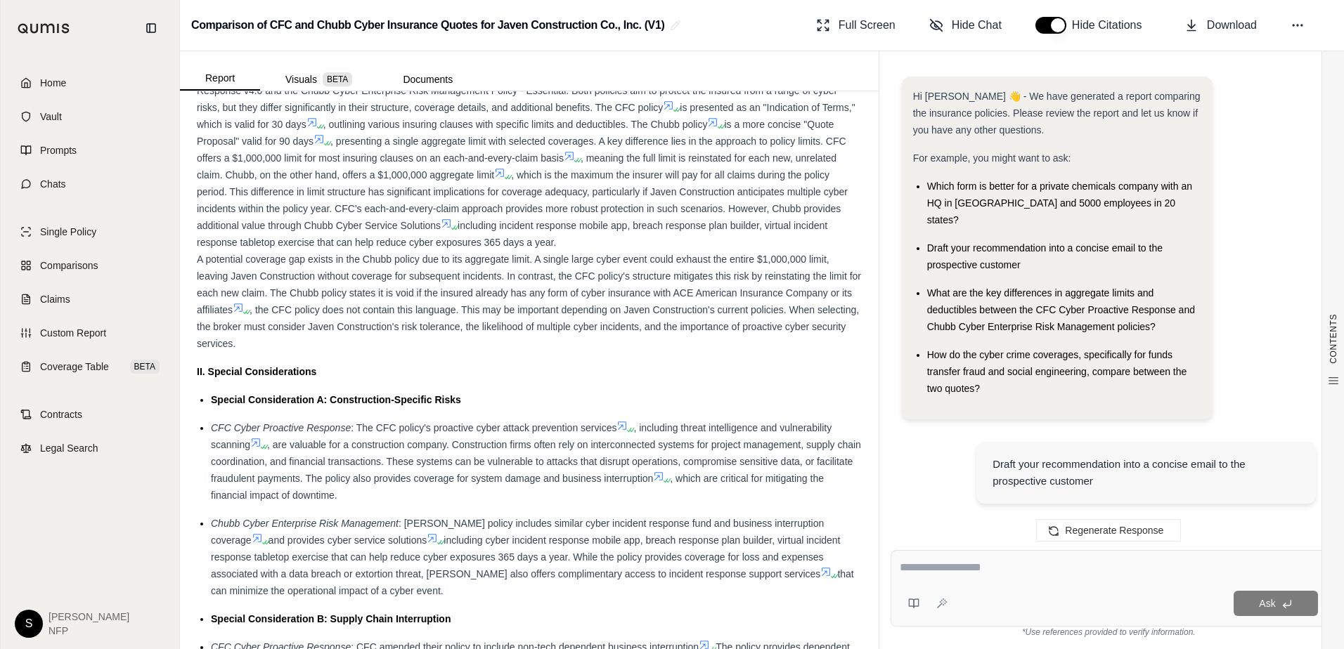
scroll to position [0, 0]
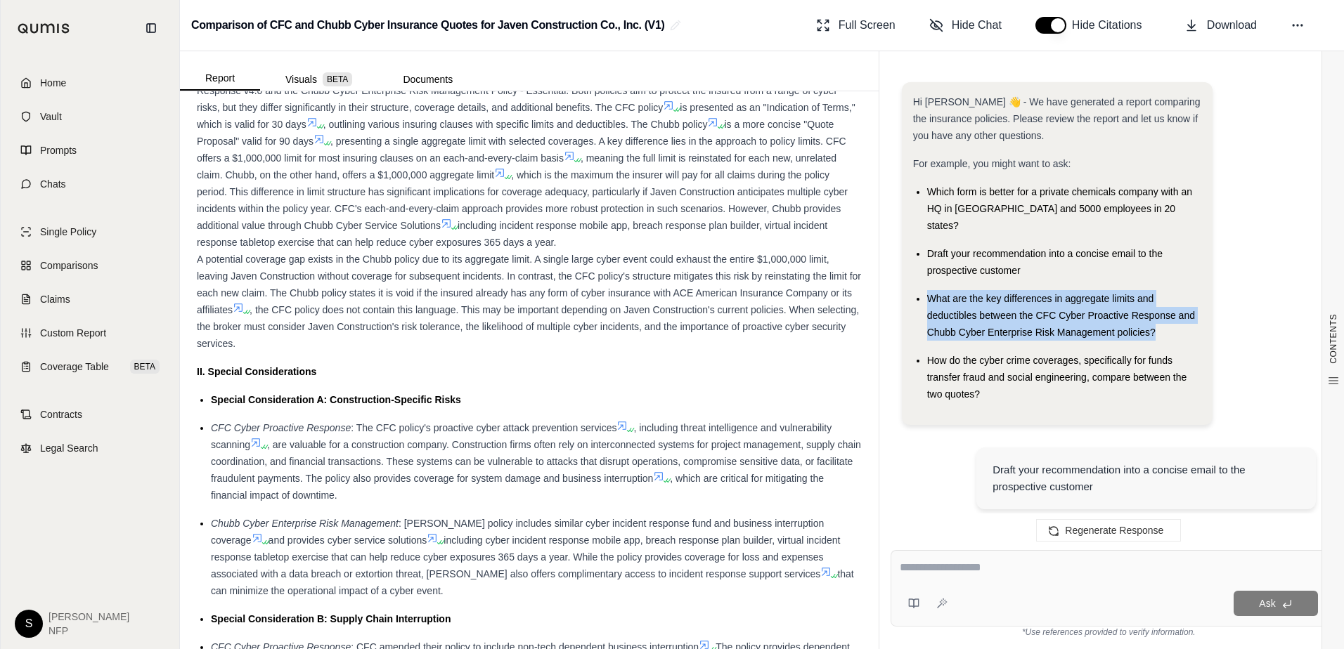
drag, startPoint x: 1122, startPoint y: 313, endPoint x: 927, endPoint y: 284, distance: 196.9
click at [927, 290] on div "What are the key differences in aggregate limits and deductibles between the CF…" at bounding box center [1064, 315] width 274 height 51
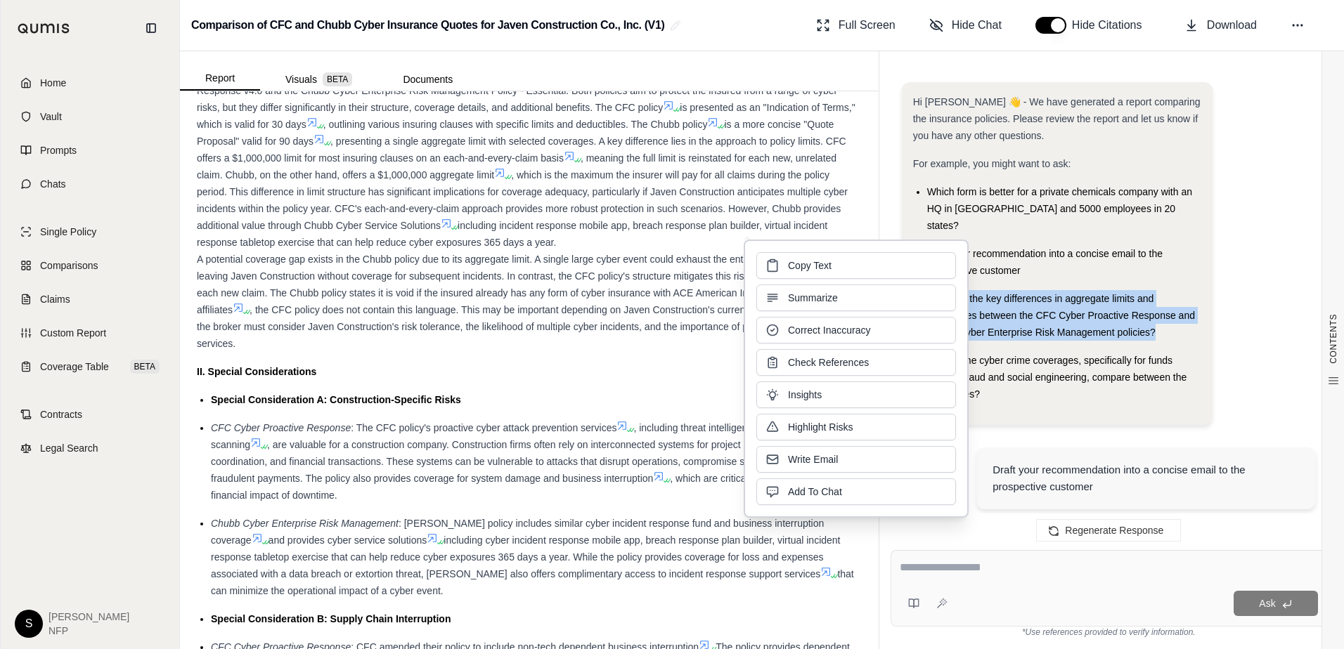
drag, startPoint x: 927, startPoint y: 284, endPoint x: 868, endPoint y: 265, distance: 62.0
click at [868, 265] on button "Copy Text" at bounding box center [856, 265] width 200 height 27
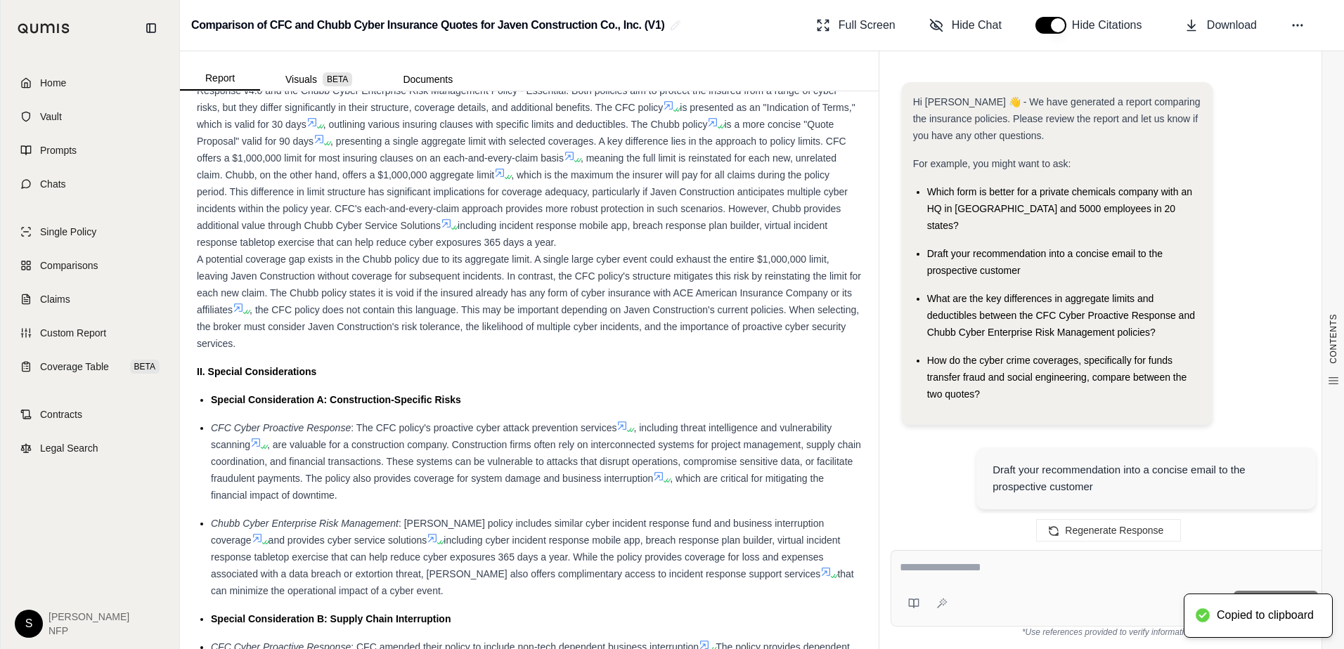
click at [1002, 570] on textarea at bounding box center [1109, 567] width 418 height 17
paste textarea "**********"
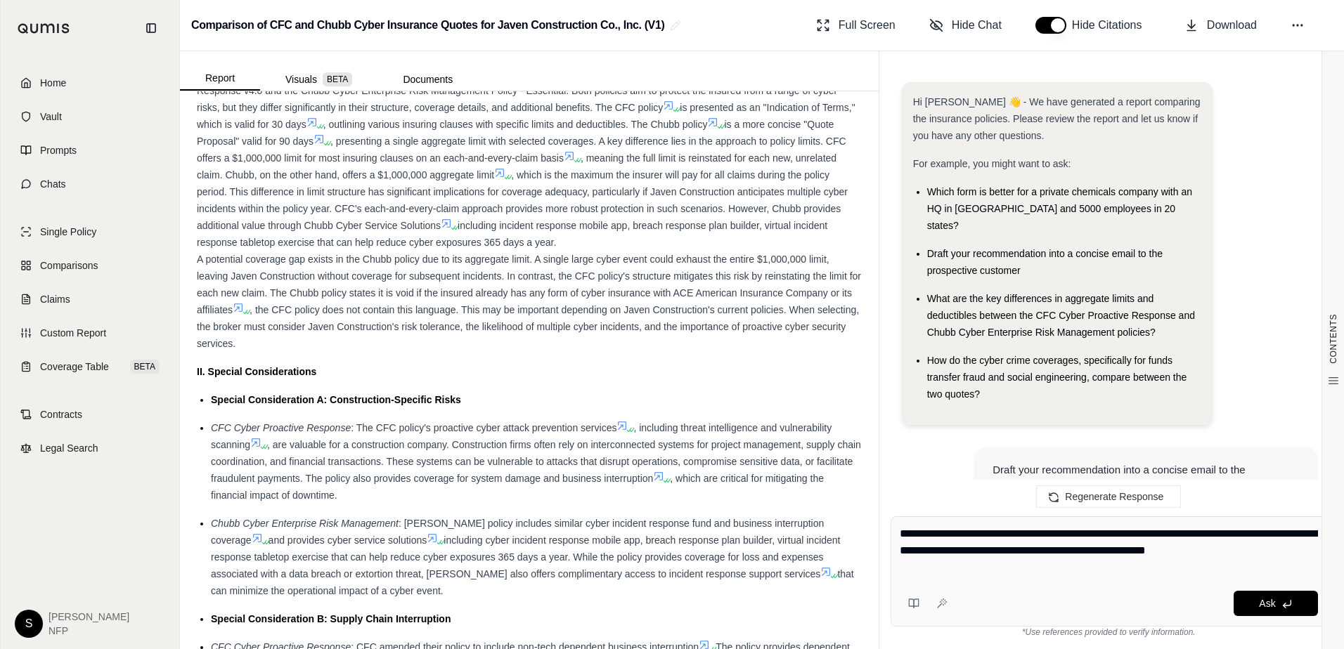
drag, startPoint x: 1057, startPoint y: 534, endPoint x: 1218, endPoint y: 531, distance: 161.0
click at [1218, 531] on textarea "**********" at bounding box center [1109, 551] width 418 height 51
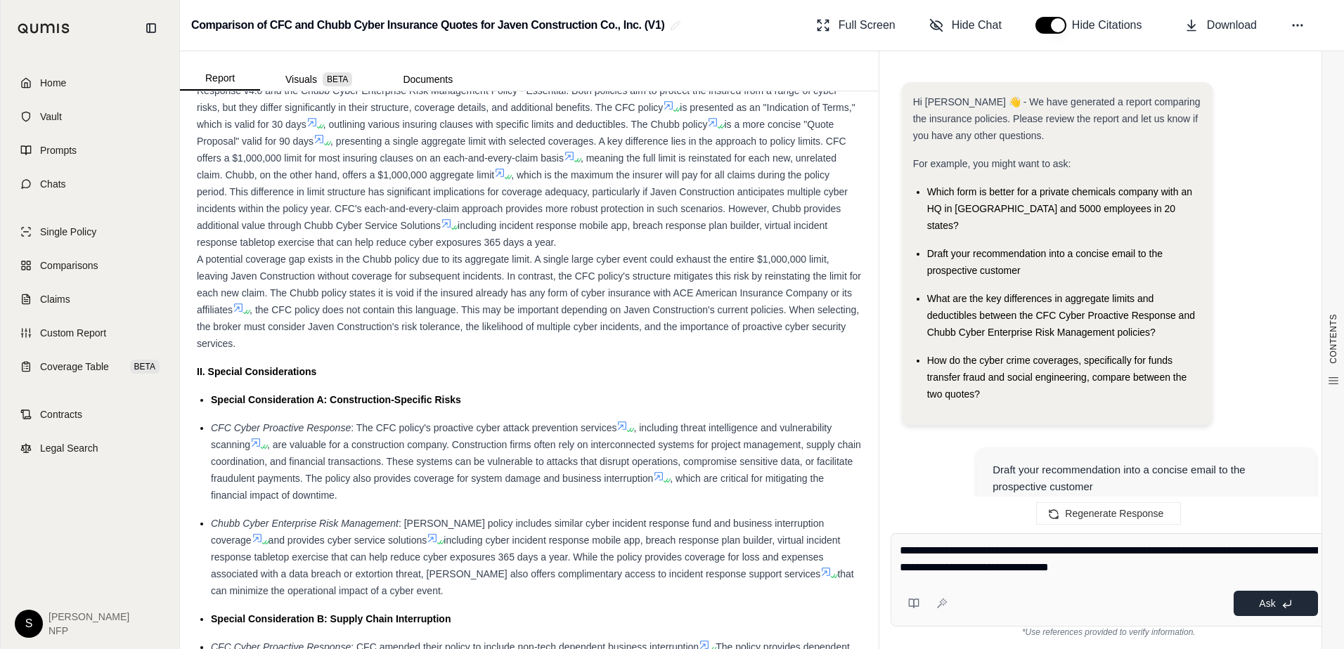
type textarea "**********"
click at [1275, 604] on span "Ask" at bounding box center [1267, 603] width 16 height 11
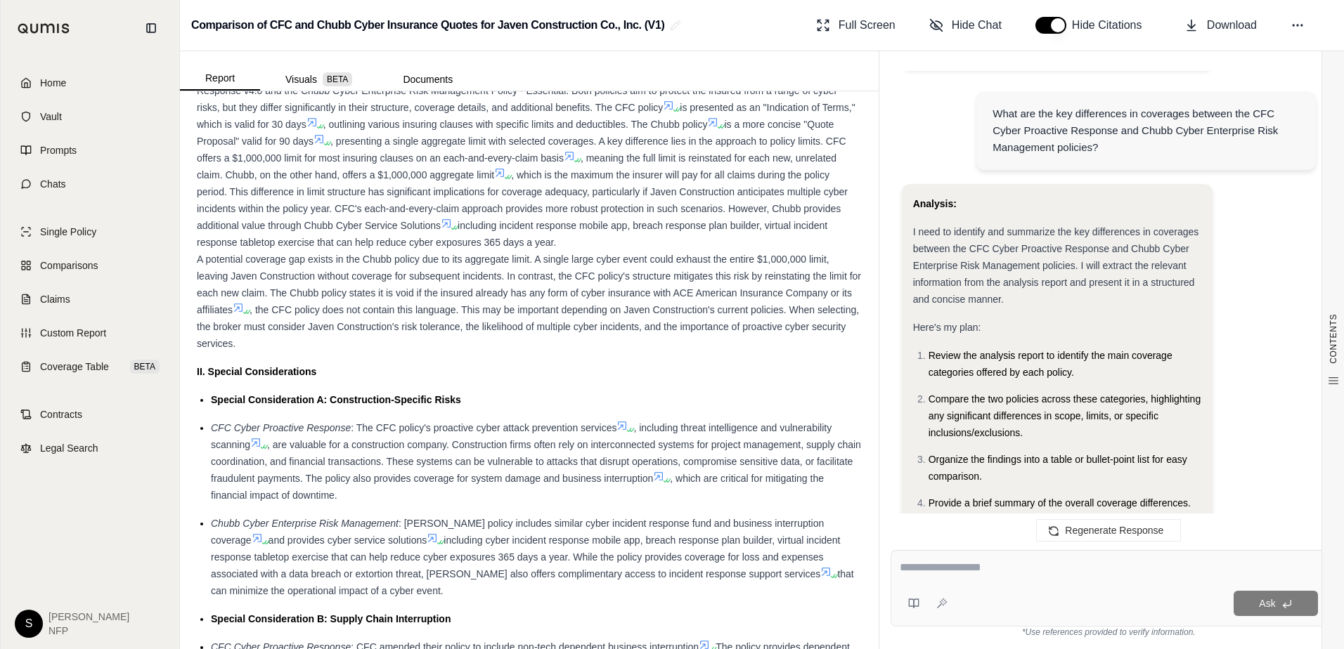
scroll to position [8349, 0]
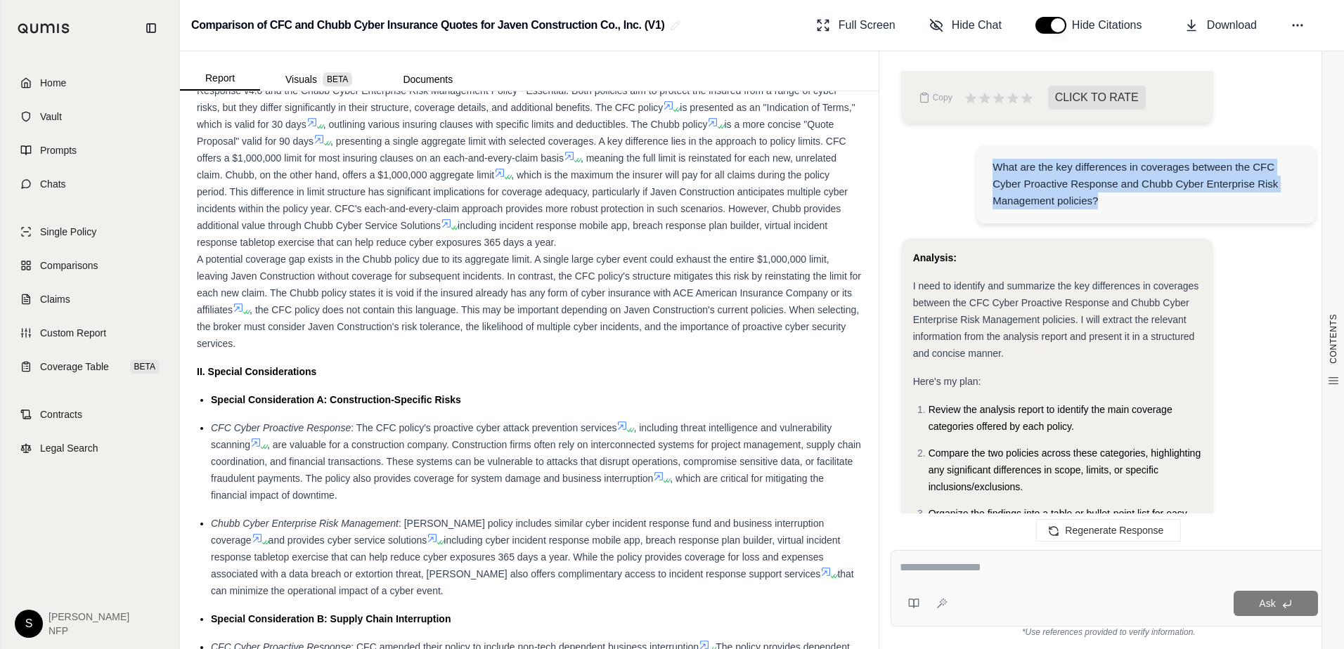
drag, startPoint x: 1103, startPoint y: 185, endPoint x: 994, endPoint y: 148, distance: 114.9
click at [994, 159] on div "What are the key differences in coverages between the CFC Cyber Proactive Respo…" at bounding box center [1145, 184] width 306 height 51
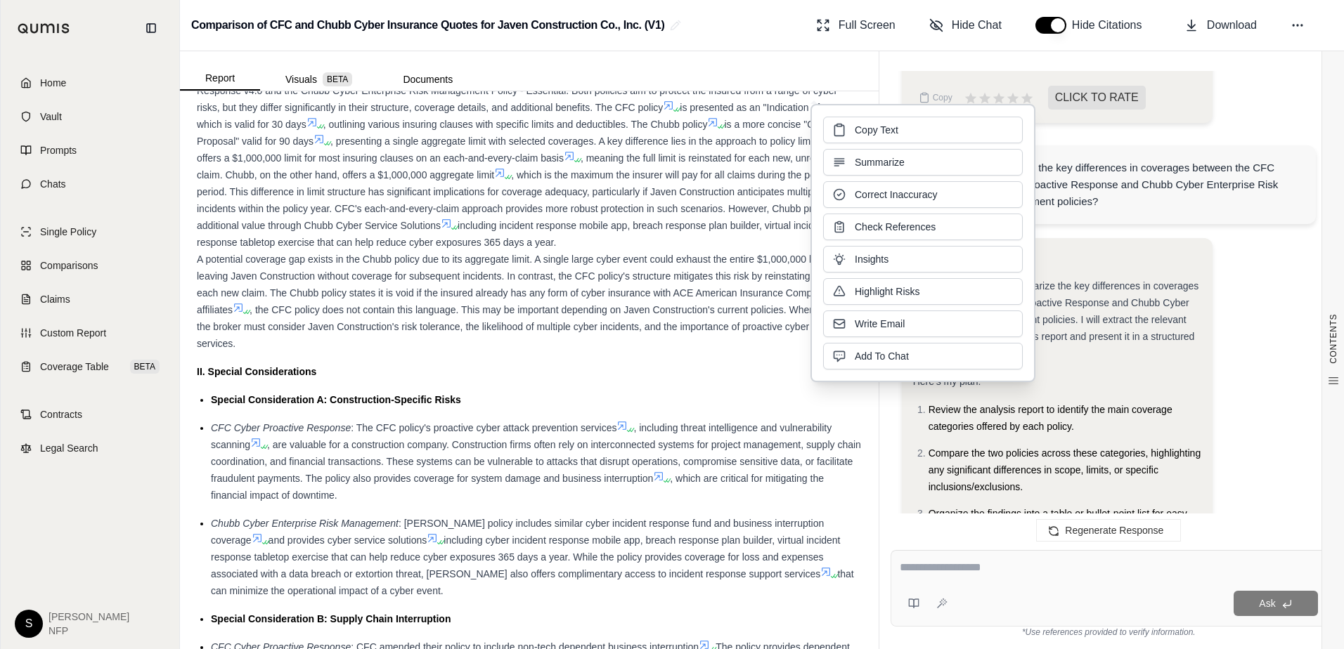
drag, startPoint x: 994, startPoint y: 148, endPoint x: 1023, endPoint y: 152, distance: 29.0
drag, startPoint x: 1023, startPoint y: 152, endPoint x: 994, endPoint y: 134, distance: 33.2
click at [994, 134] on button "Copy Text" at bounding box center [923, 130] width 200 height 27
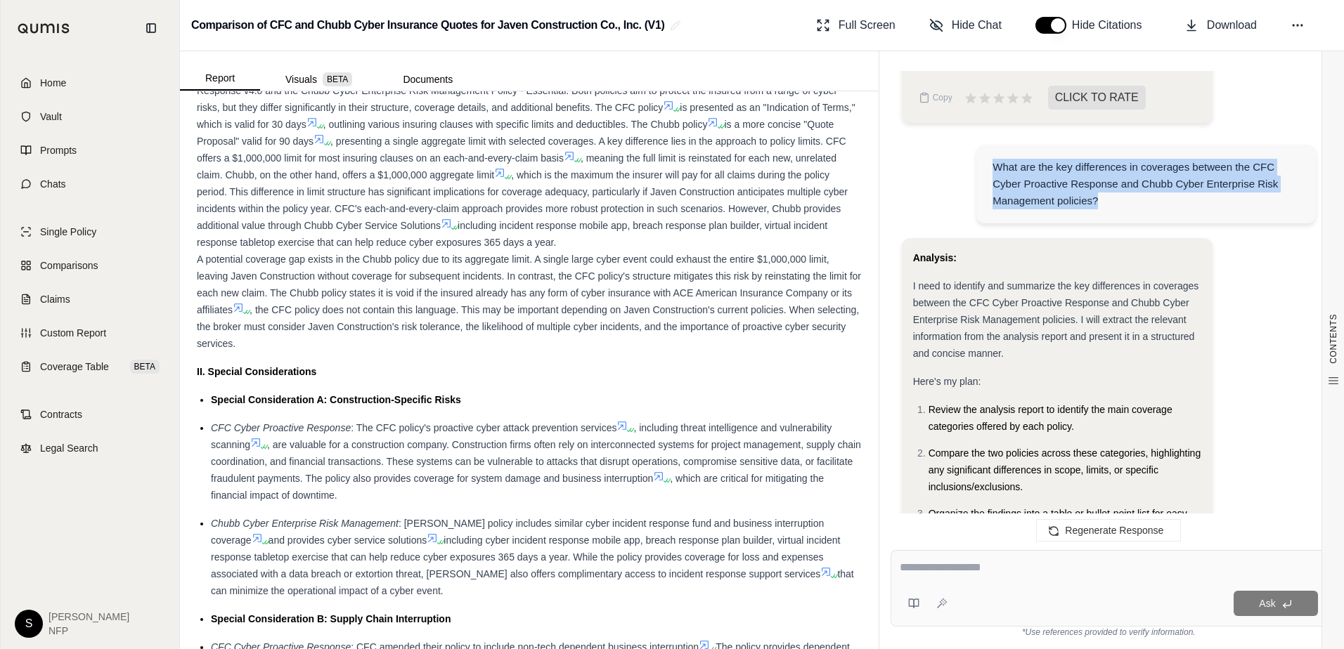
drag, startPoint x: 1101, startPoint y: 181, endPoint x: 995, endPoint y: 151, distance: 109.7
click at [995, 159] on div "What are the key differences in coverages between the CFC Cyber Proactive Respo…" at bounding box center [1145, 184] width 306 height 51
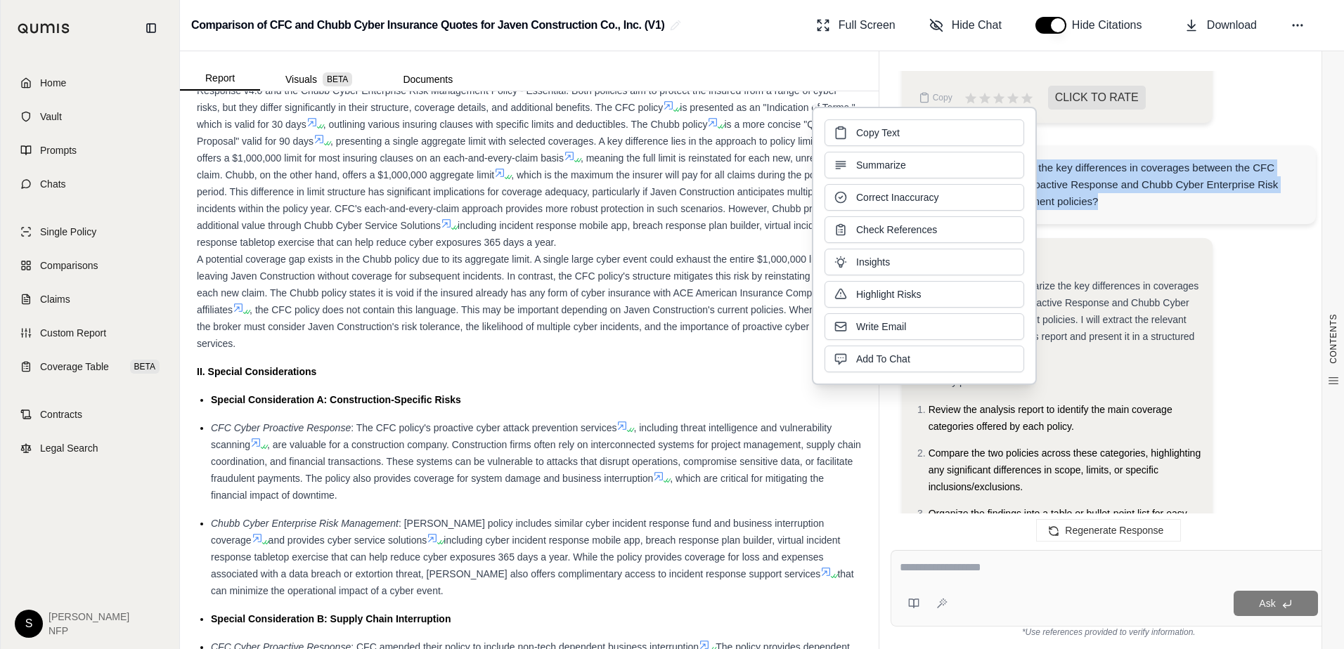
drag, startPoint x: 995, startPoint y: 151, endPoint x: 954, endPoint y: 139, distance: 43.2
click at [953, 132] on button "Copy Text" at bounding box center [924, 132] width 200 height 27
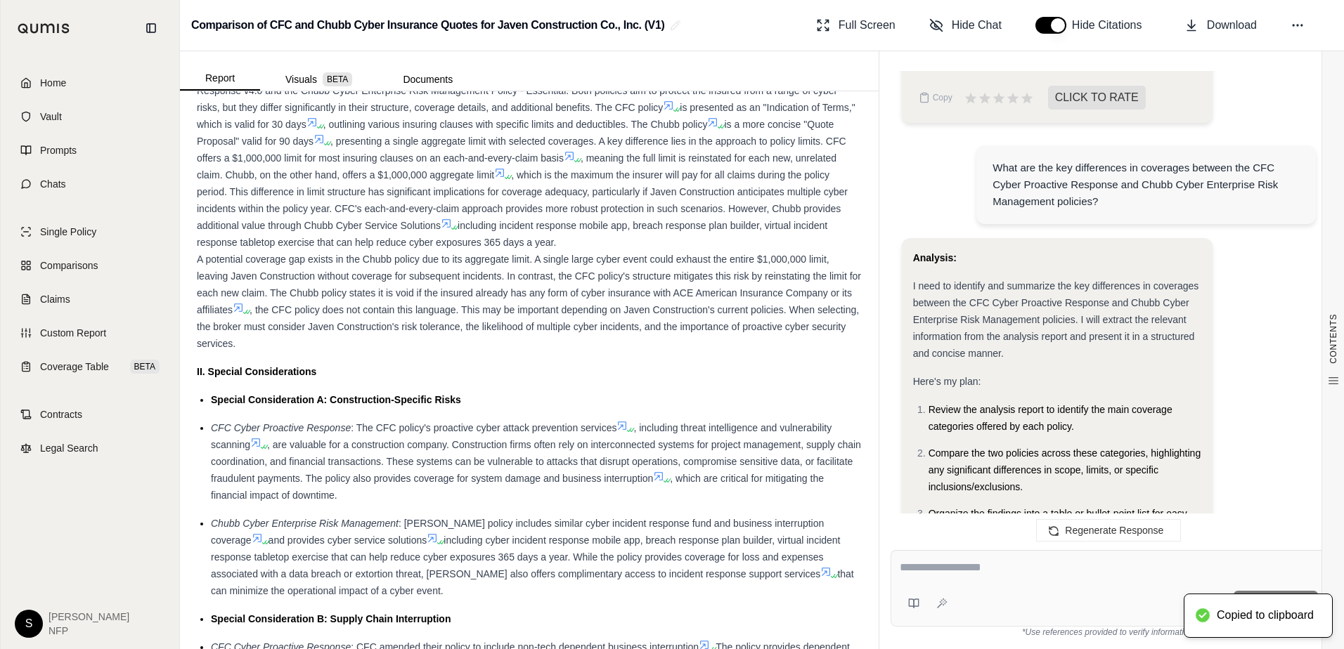
click at [1015, 570] on textarea at bounding box center [1109, 567] width 418 height 17
paste textarea "**********"
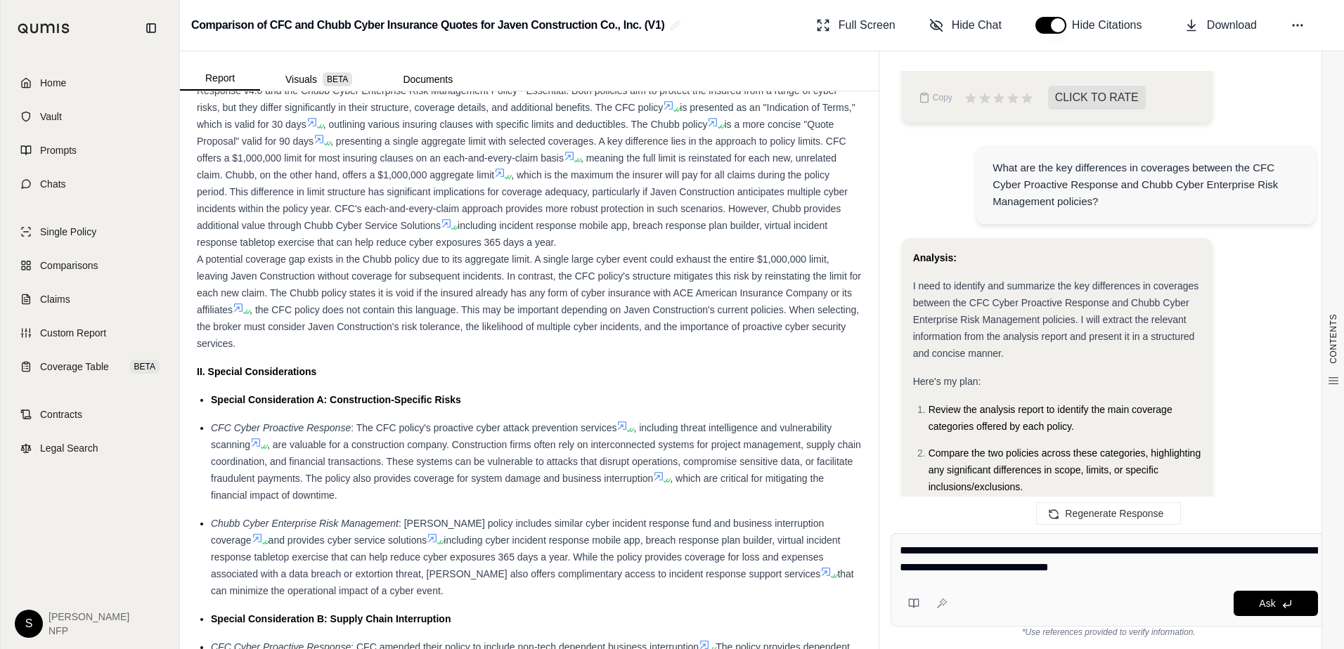
click at [1106, 551] on textarea "**********" at bounding box center [1109, 560] width 418 height 34
type textarea "**********"
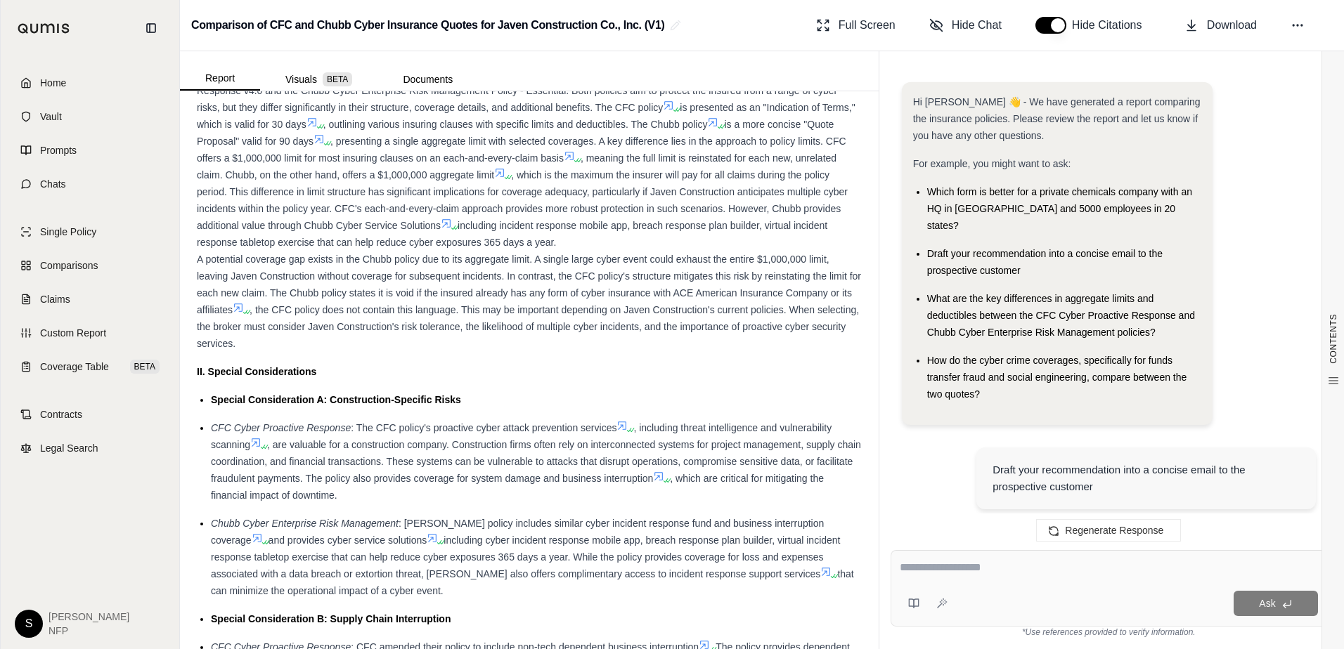
scroll to position [11800, 0]
